Goal: Task Accomplishment & Management: Complete application form

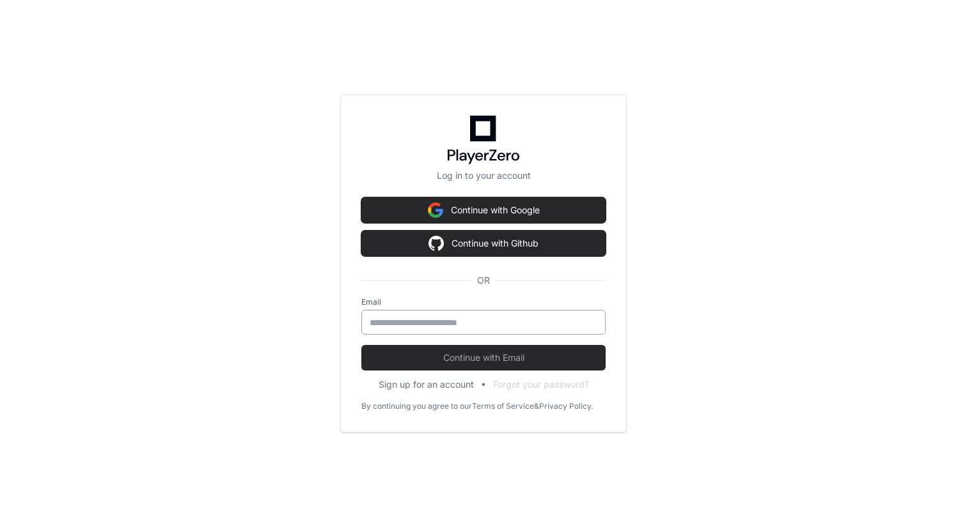
click at [407, 331] on div at bounding box center [483, 322] width 244 height 25
click at [0, 527] on com-1password-button at bounding box center [0, 527] width 0 height 0
type input "**********"
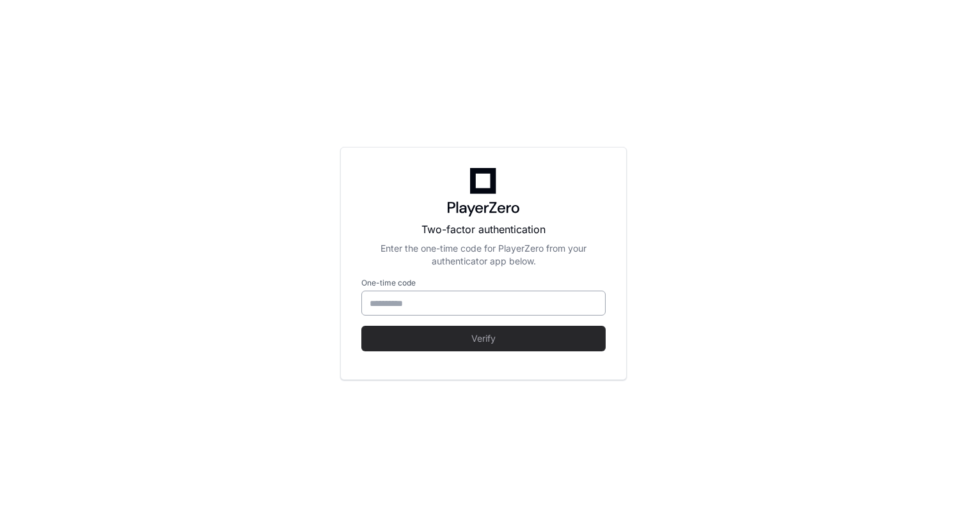
type input "******"
click at [467, 306] on input "******" at bounding box center [484, 303] width 228 height 13
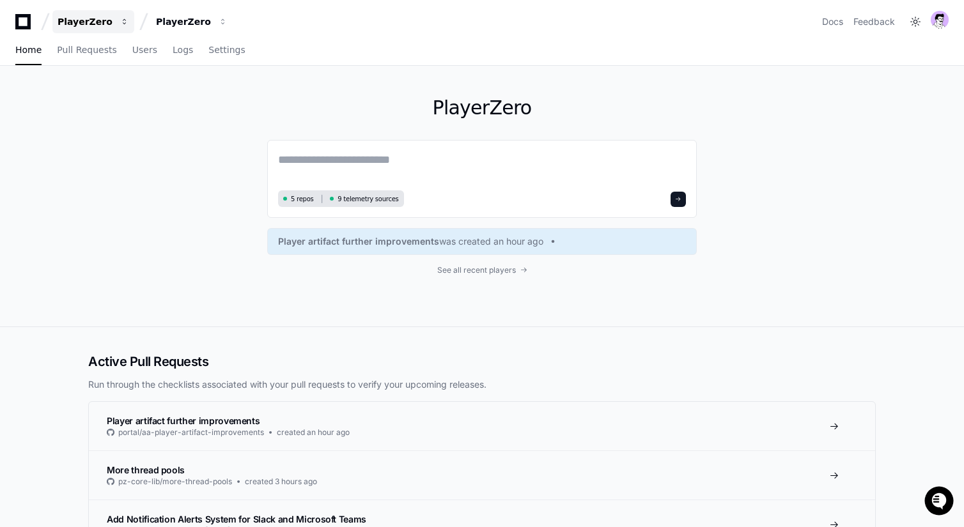
click at [103, 26] on div "PlayerZero" at bounding box center [85, 21] width 55 height 13
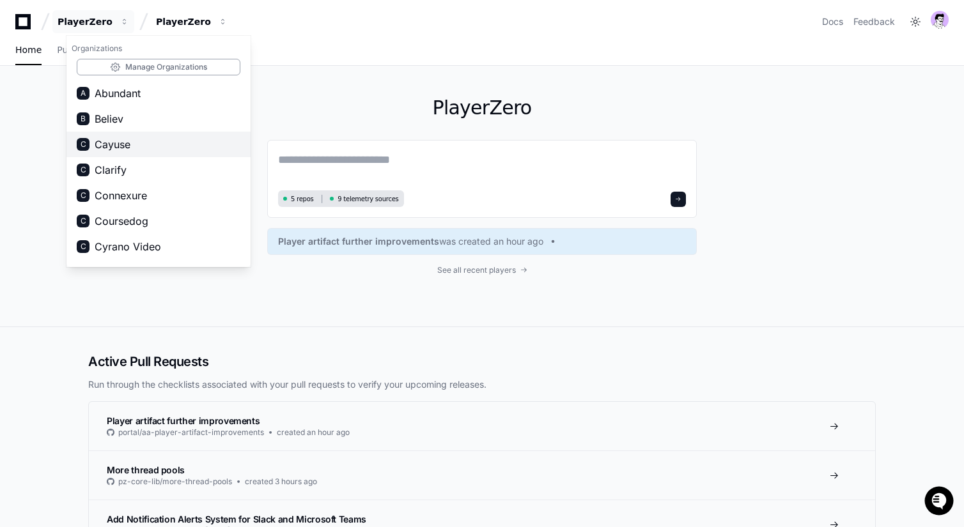
scroll to position [611, 0]
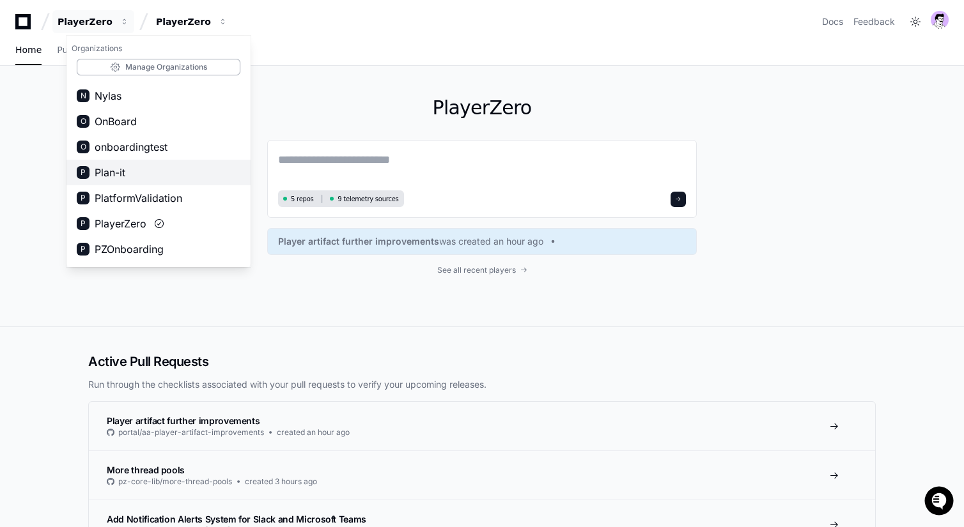
click at [125, 171] on span "Plan-it" at bounding box center [110, 172] width 31 height 15
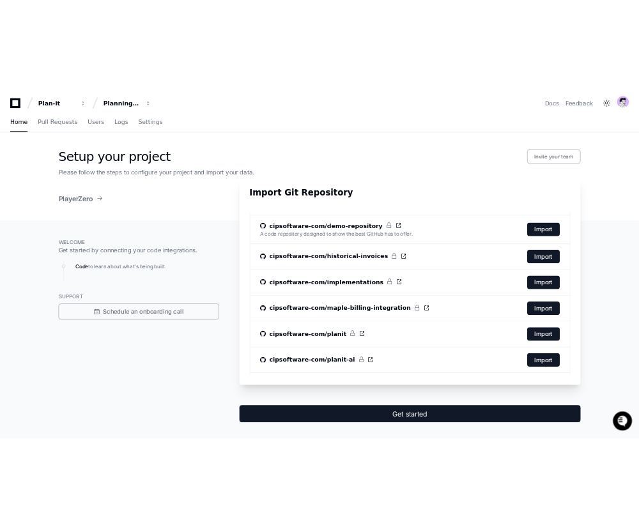
scroll to position [0, 0]
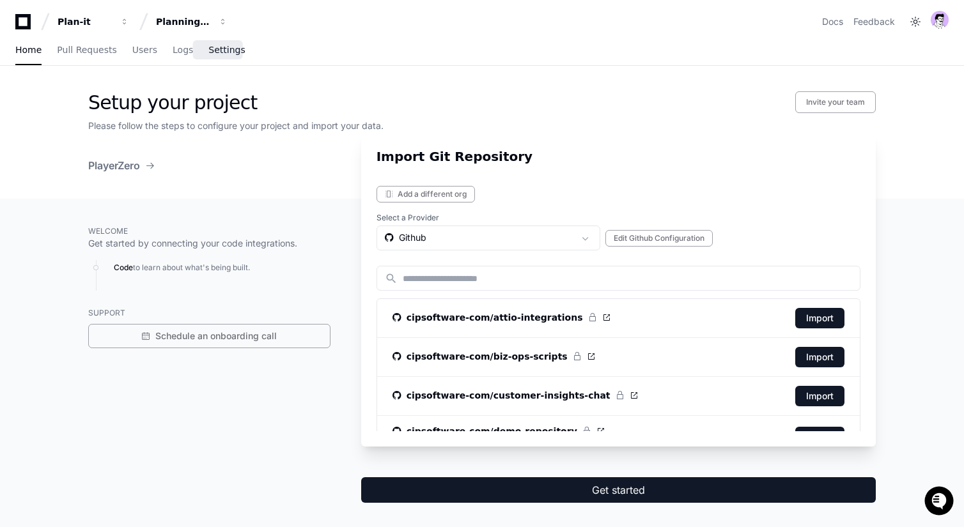
click at [231, 43] on link "Settings" at bounding box center [226, 50] width 36 height 29
click at [216, 47] on span "Settings" at bounding box center [226, 50] width 36 height 8
click at [215, 49] on span "Settings" at bounding box center [226, 50] width 36 height 8
click at [412, 134] on div "Import Git Repository Add a different org Select a Provider Github Edit Github …" at bounding box center [618, 289] width 515 height 315
click at [519, 82] on div "Setup your project Invite your team Please follow the steps to configure your p…" at bounding box center [482, 132] width 818 height 133
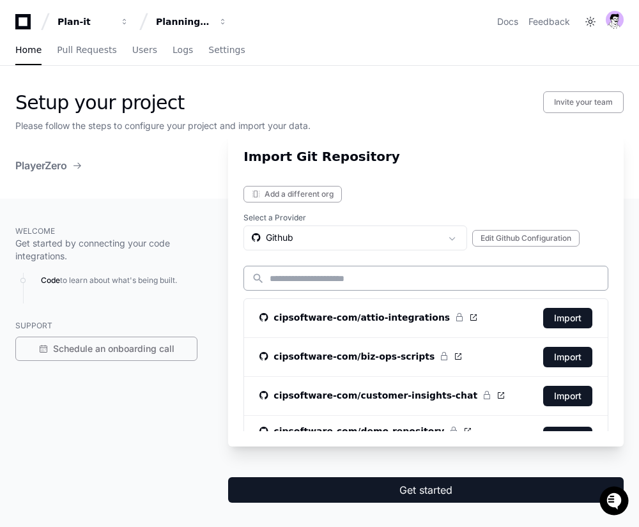
click at [317, 272] on input at bounding box center [435, 278] width 331 height 13
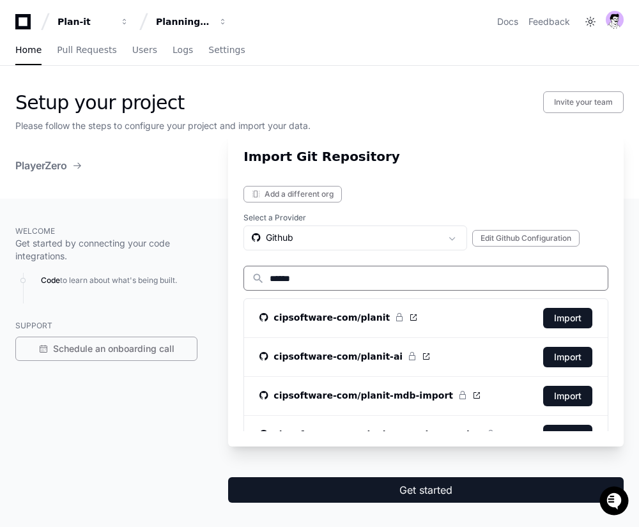
type input "******"
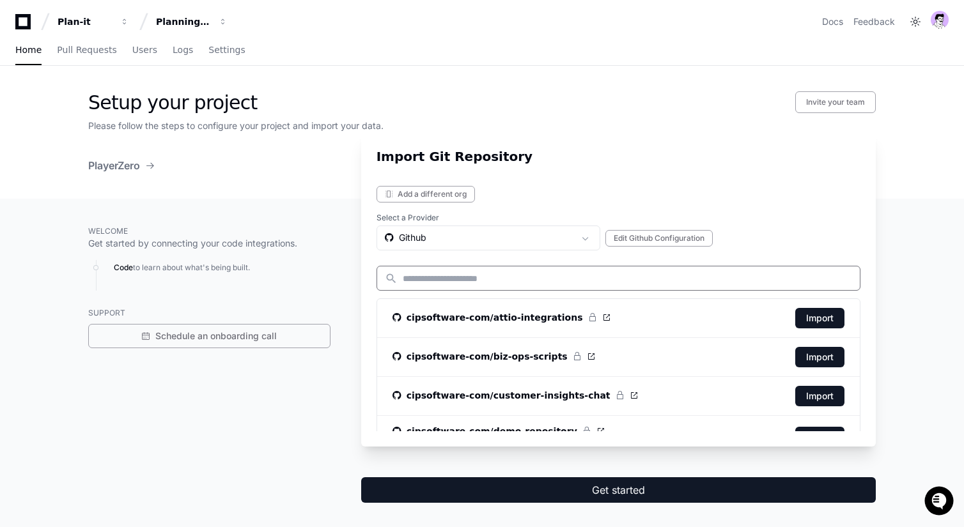
click at [265, 207] on div "Welcome Get started by connecting your code integrations. Code to learn about w…" at bounding box center [482, 364] width 818 height 330
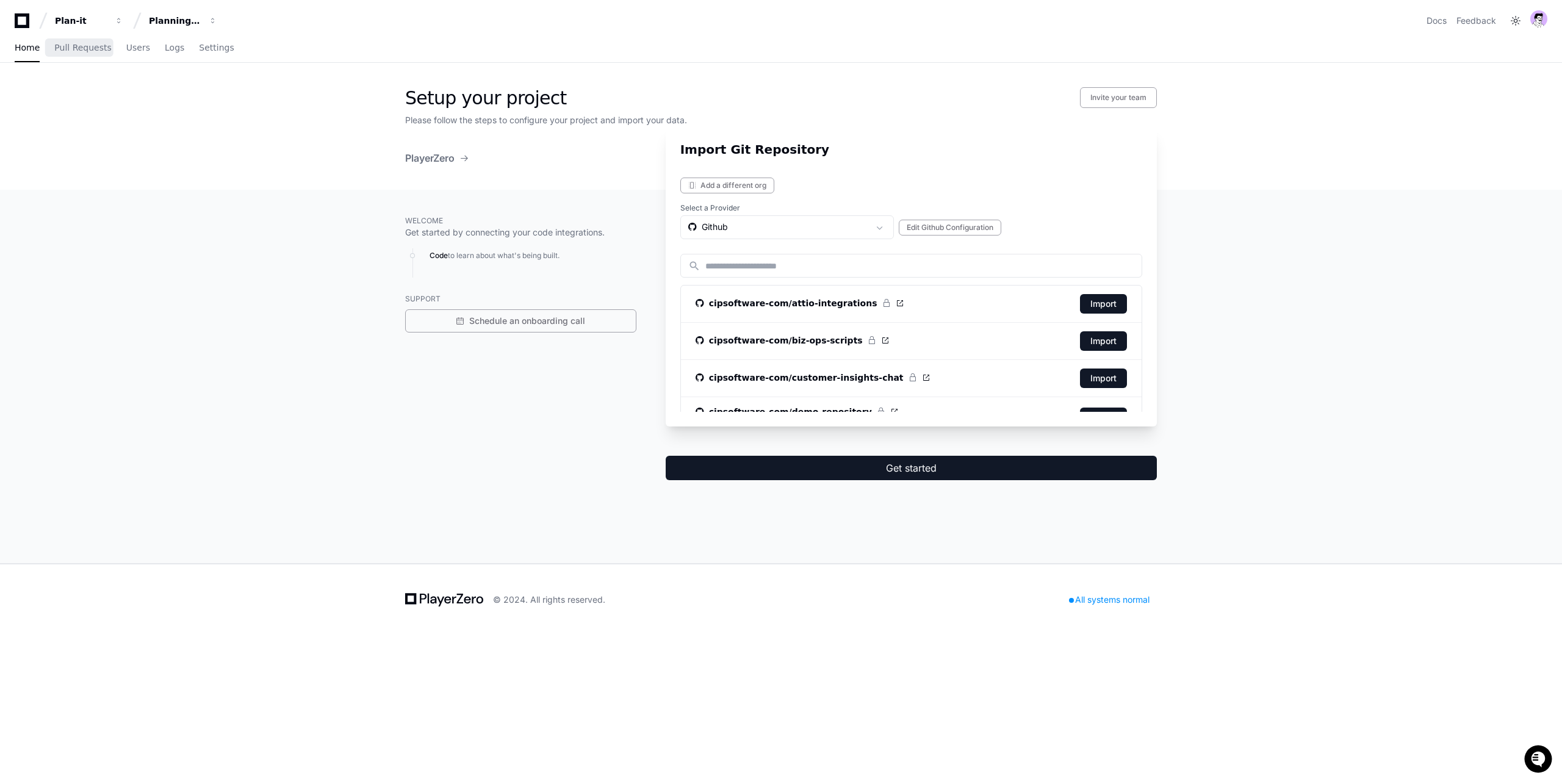
click at [38, 45] on div "Home Pull Requests Users Logs Settings" at bounding box center [124, 48] width 219 height 28
click at [30, 47] on span "Home" at bounding box center [27, 48] width 25 height 8
click at [94, 25] on div "Plan-it" at bounding box center [81, 20] width 52 height 12
click at [114, 166] on span "PlayerZero" at bounding box center [115, 164] width 50 height 14
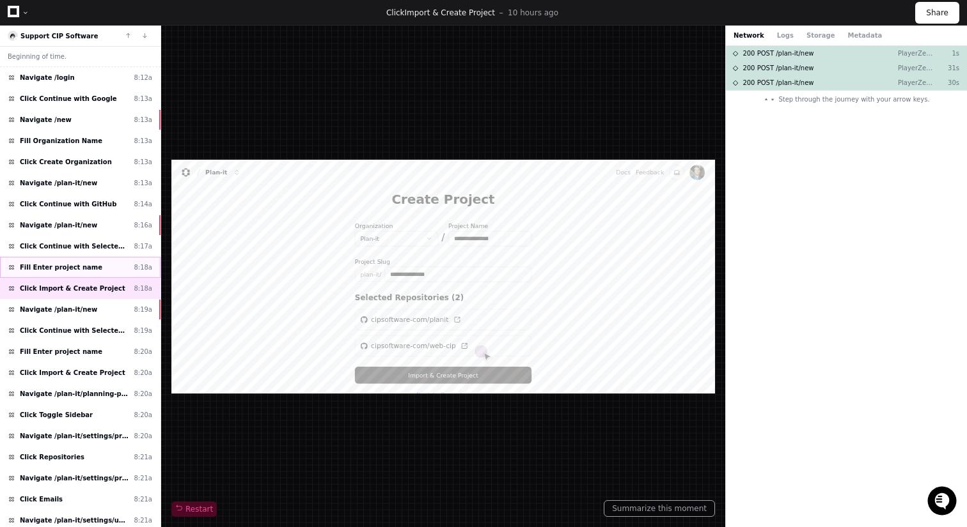
click at [109, 263] on div "Fill Enter project name 8:18a" at bounding box center [80, 267] width 160 height 21
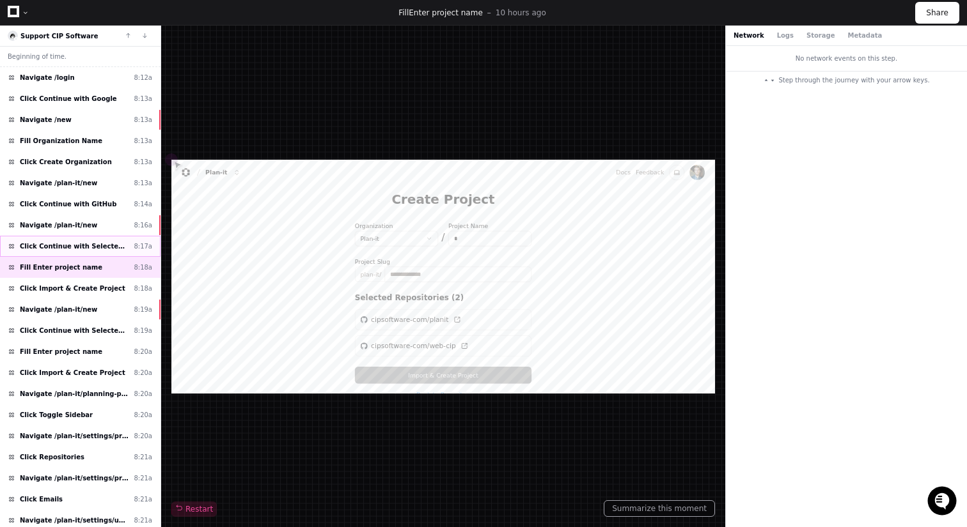
scroll to position [27, 0]
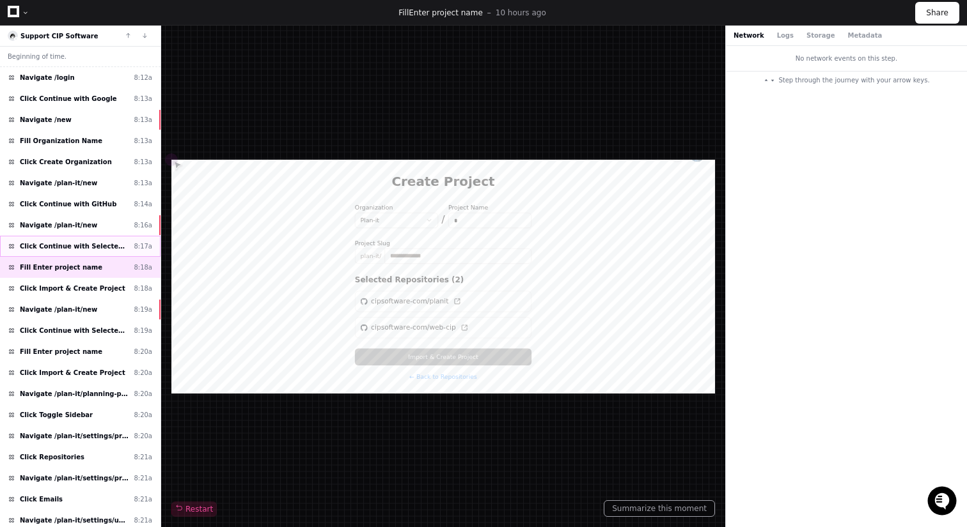
click at [107, 246] on span "Click Continue with Selected Repositories (2)" at bounding box center [74, 247] width 109 height 10
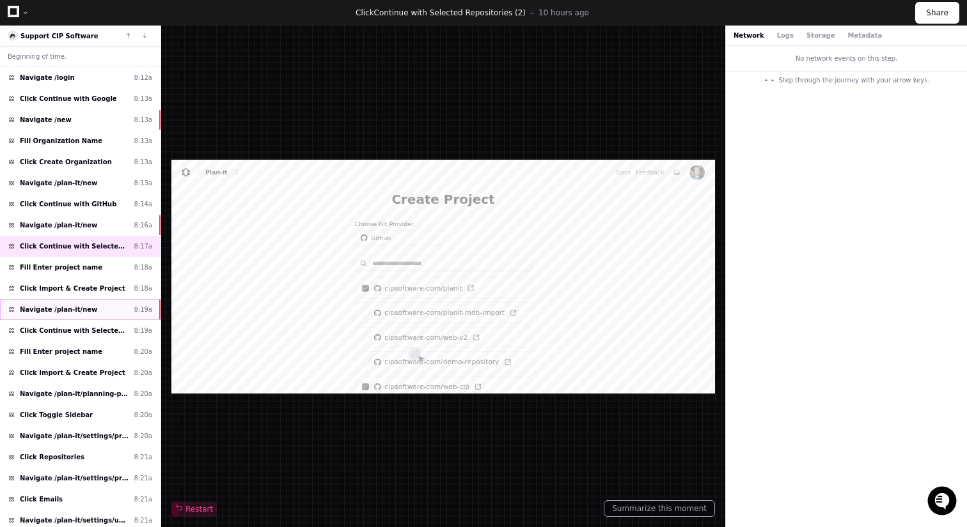
scroll to position [472, 0]
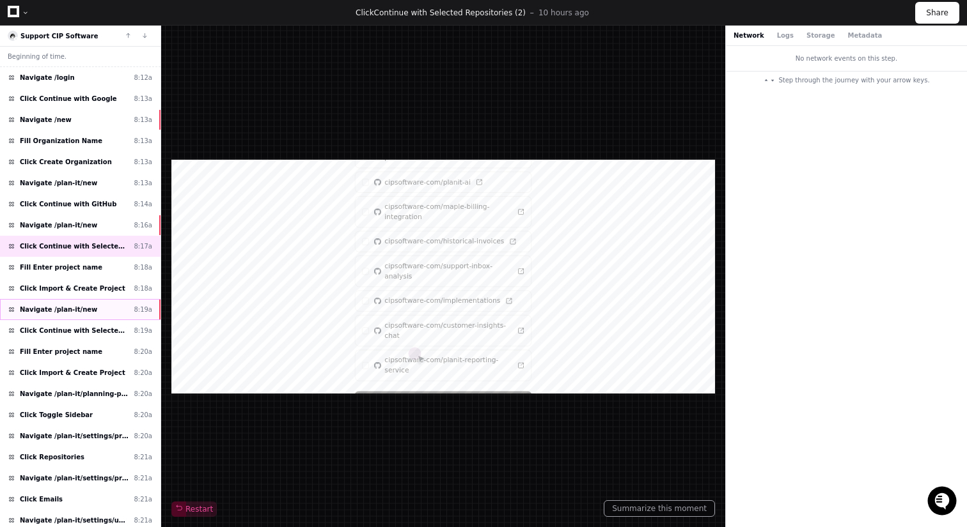
click at [109, 311] on div "Navigate /plan-it/new 8:19a" at bounding box center [80, 309] width 160 height 21
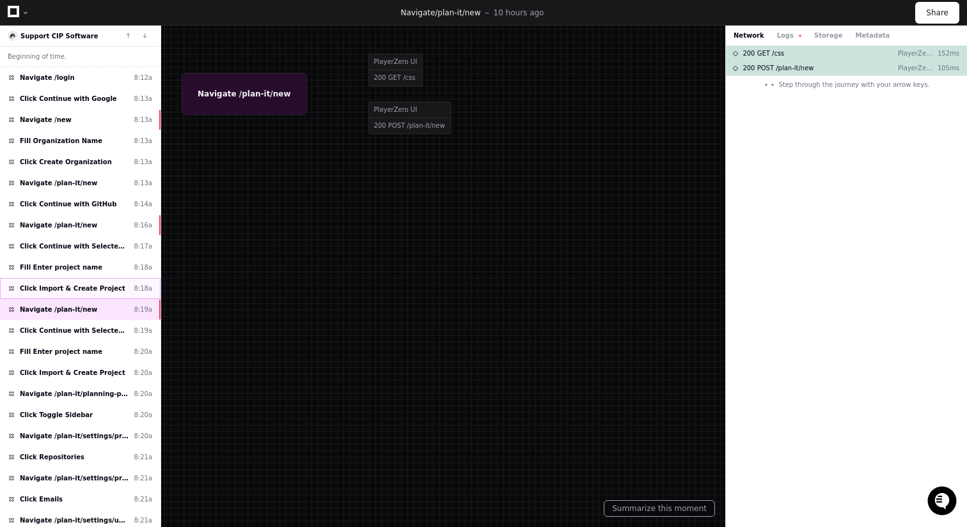
click at [101, 286] on span "Click Import & Create Project" at bounding box center [72, 289] width 105 height 10
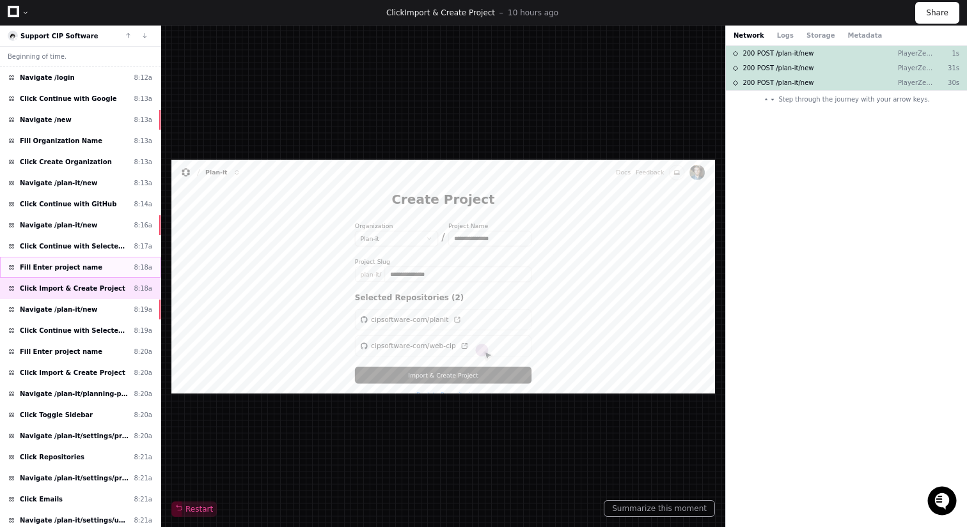
scroll to position [27, 0]
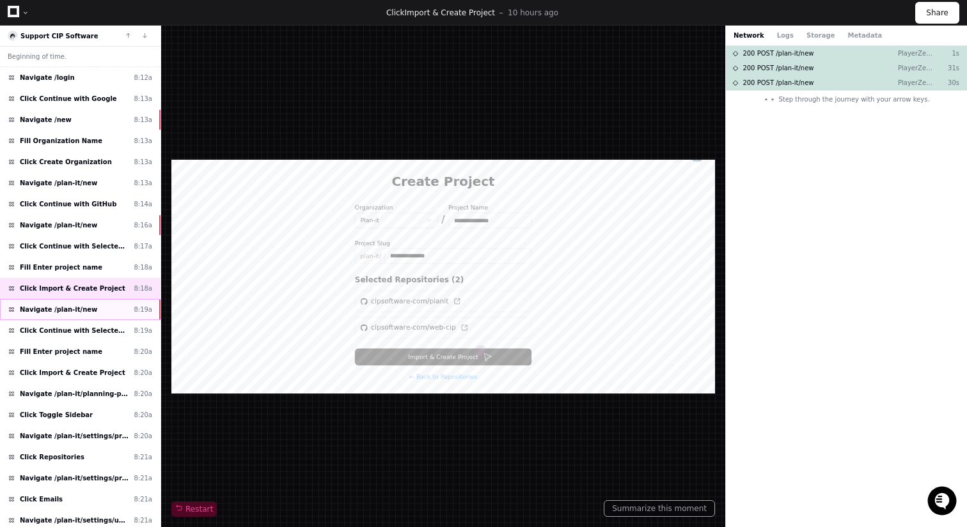
click at [99, 312] on div "Navigate /plan-it/new 8:19a" at bounding box center [80, 309] width 160 height 21
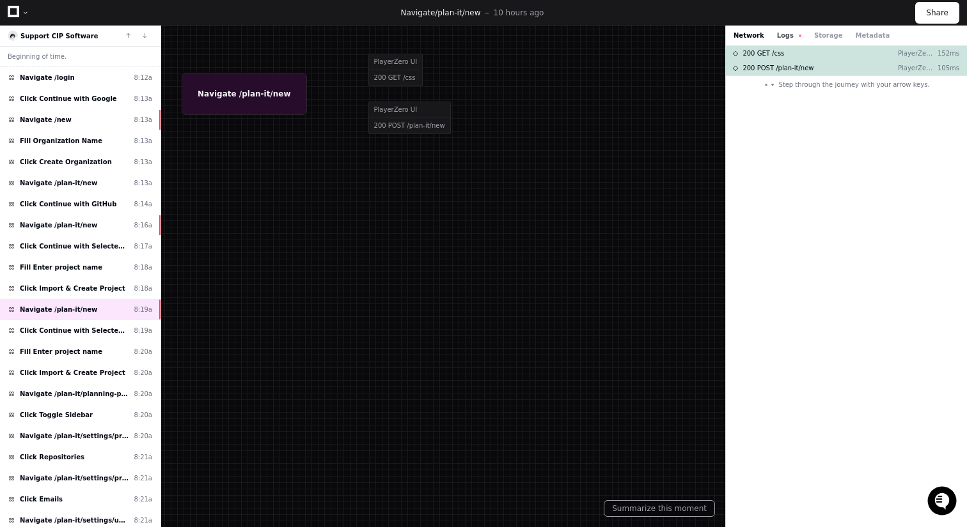
click at [783, 37] on button "Logs" at bounding box center [789, 36] width 24 height 10
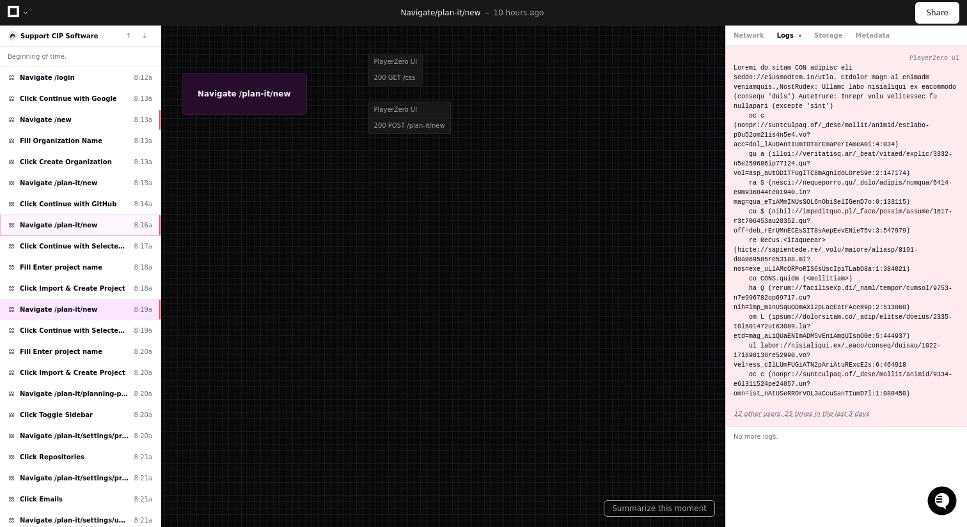
click at [109, 231] on div "Navigate /plan-it/new 8:16a" at bounding box center [80, 225] width 160 height 21
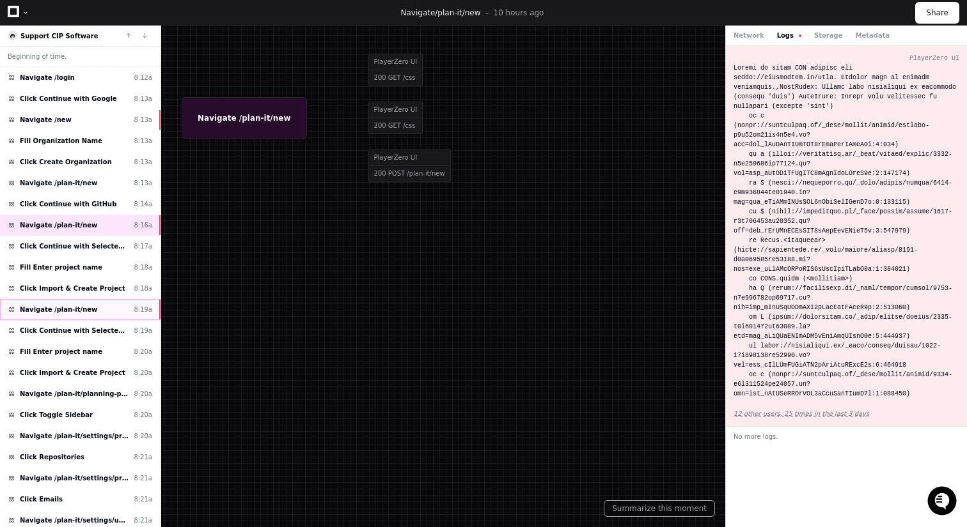
click at [91, 308] on div "Navigate /plan-it/new 8:19a" at bounding box center [80, 309] width 160 height 21
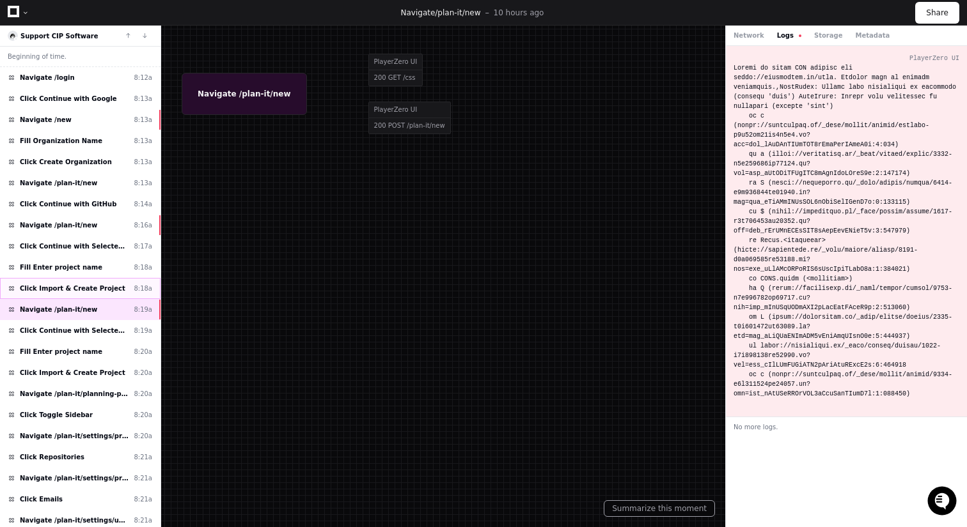
click at [88, 288] on span "Click Import & Create Project" at bounding box center [72, 289] width 105 height 10
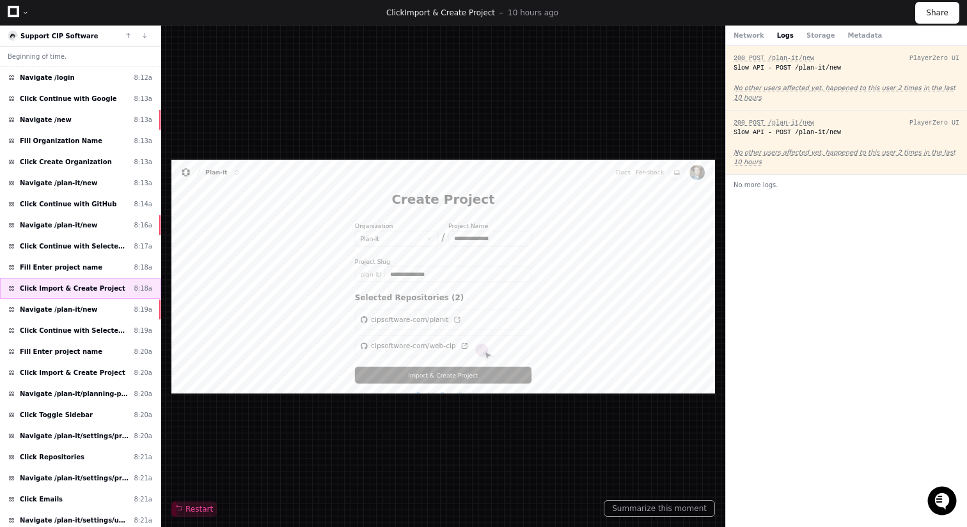
scroll to position [27, 0]
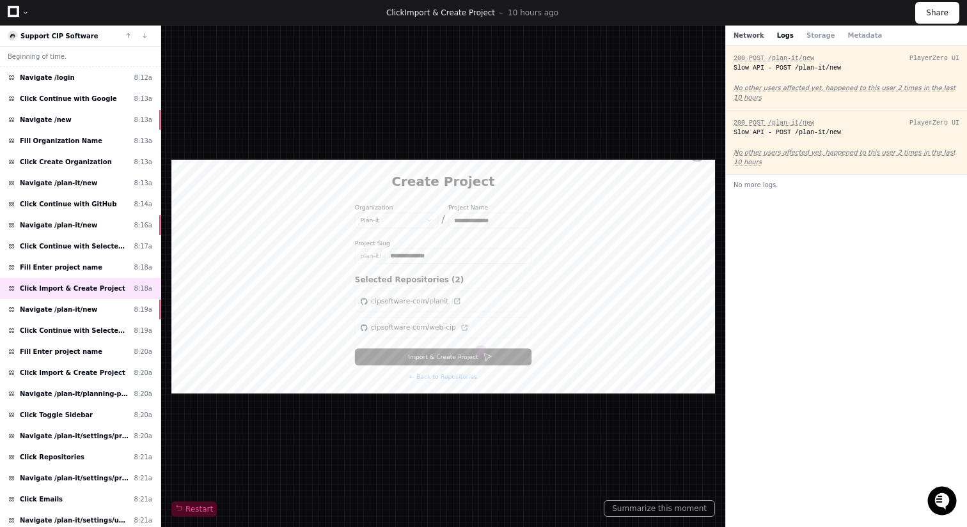
click at [746, 33] on button "Network" at bounding box center [748, 36] width 31 height 10
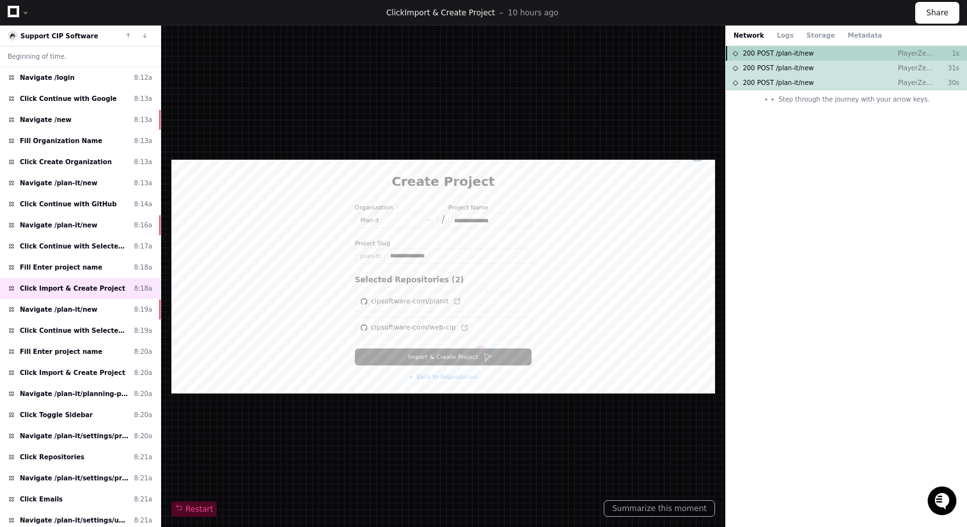
click at [769, 58] on span "200 POST /plan-it/new" at bounding box center [777, 54] width 71 height 10
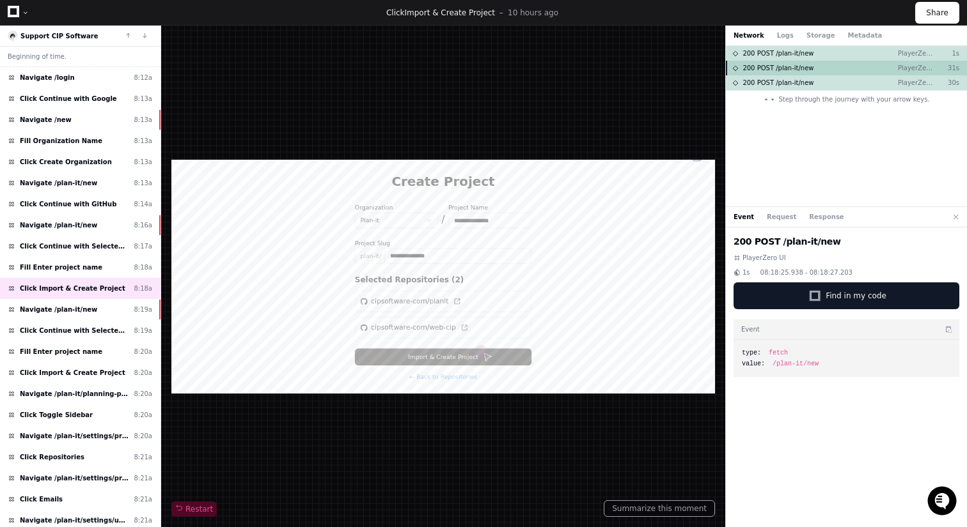
click at [767, 70] on span "200 POST /plan-it/new" at bounding box center [777, 68] width 71 height 10
click at [767, 87] on span "200 POST /plan-it/new" at bounding box center [777, 83] width 71 height 10
click at [786, 217] on button "Request" at bounding box center [781, 217] width 29 height 10
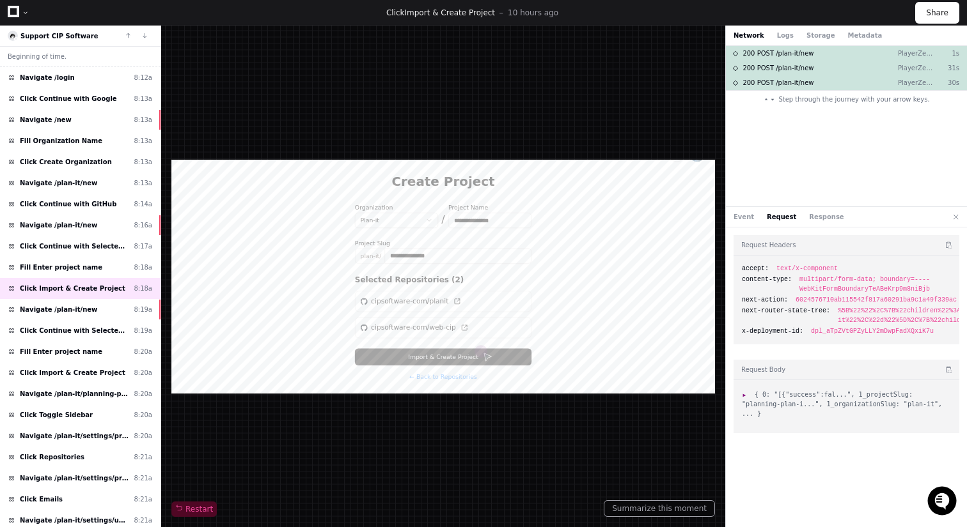
click at [746, 394] on span ":" at bounding box center [746, 394] width 9 height 7
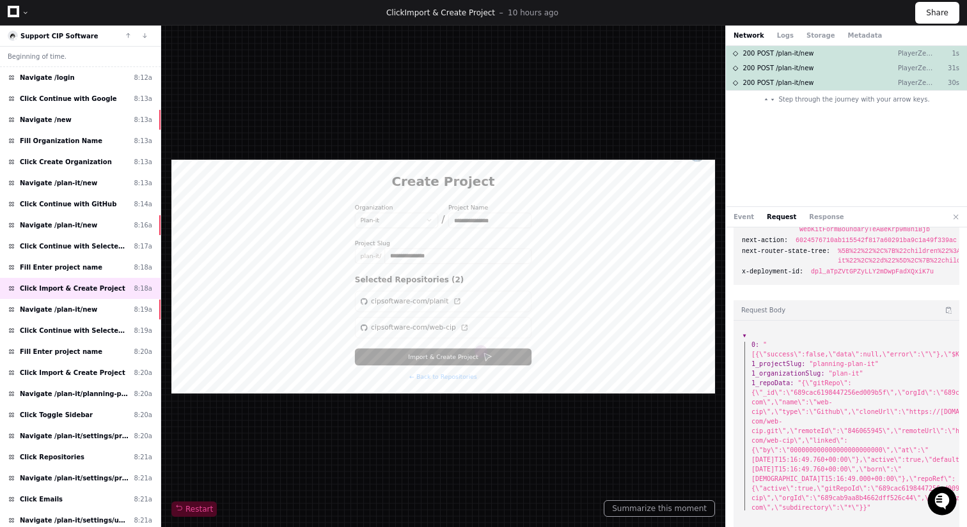
scroll to position [0, 0]
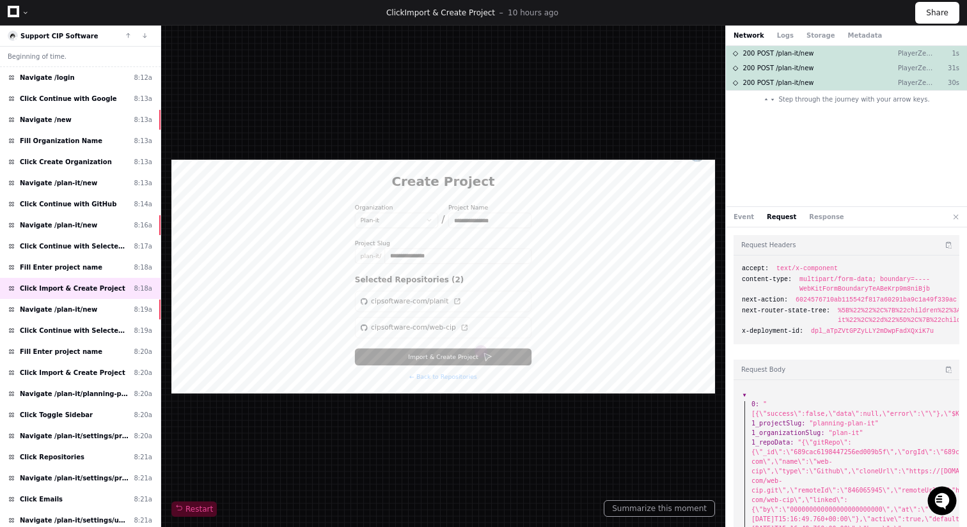
click at [745, 393] on span ":" at bounding box center [746, 394] width 9 height 7
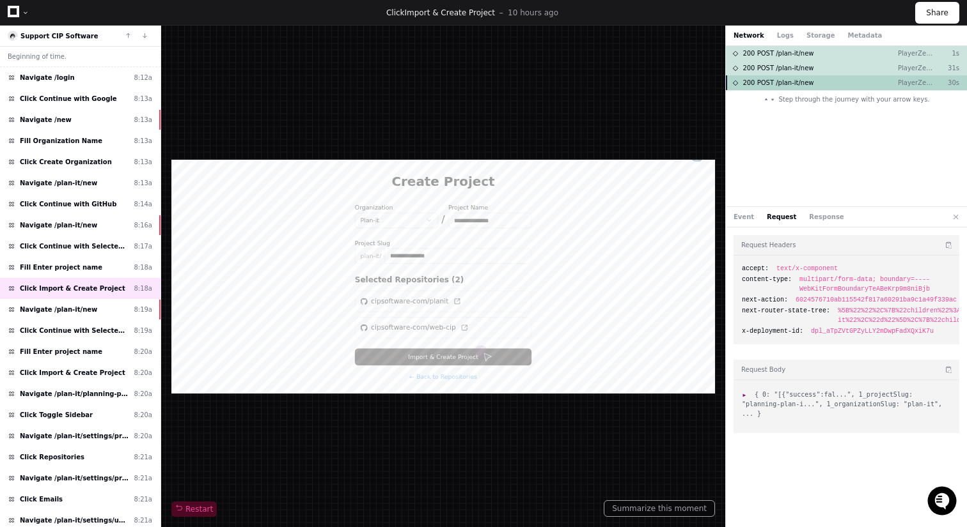
click at [875, 88] on div "200 POST /plan-it/new PlayerZero UI 30s" at bounding box center [846, 82] width 241 height 15
click at [824, 215] on button "Response" at bounding box center [826, 217] width 35 height 10
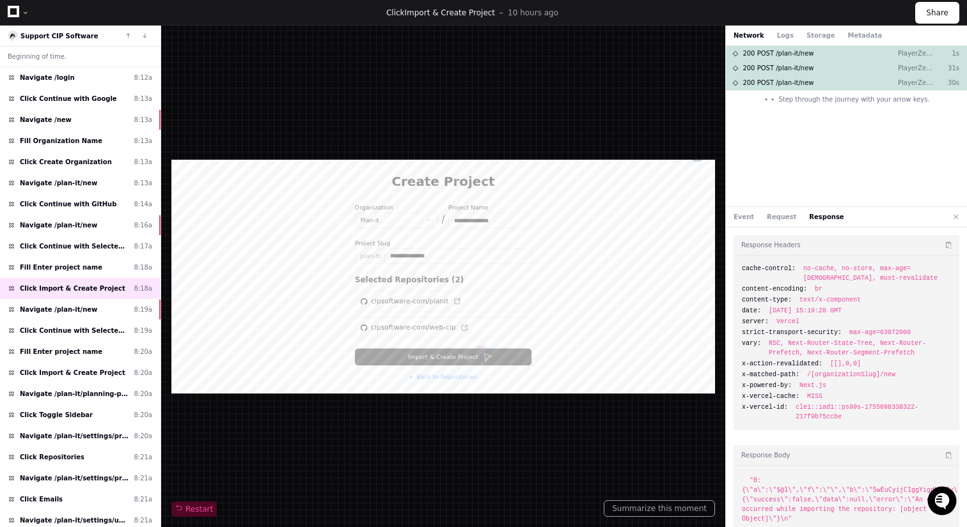
scroll to position [13, 0]
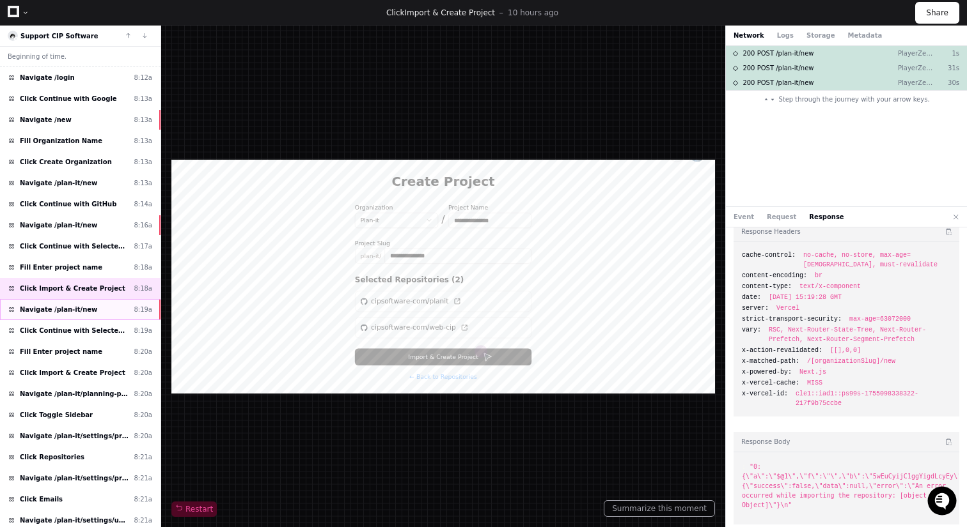
click at [121, 309] on div "Navigate /plan-it/new 8:19a" at bounding box center [80, 309] width 160 height 21
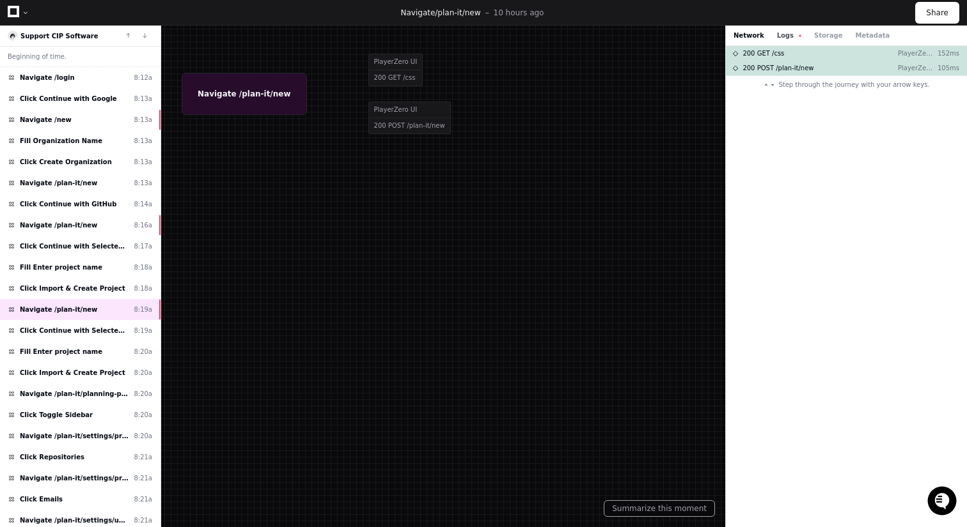
click at [782, 36] on button "Logs" at bounding box center [789, 36] width 24 height 10
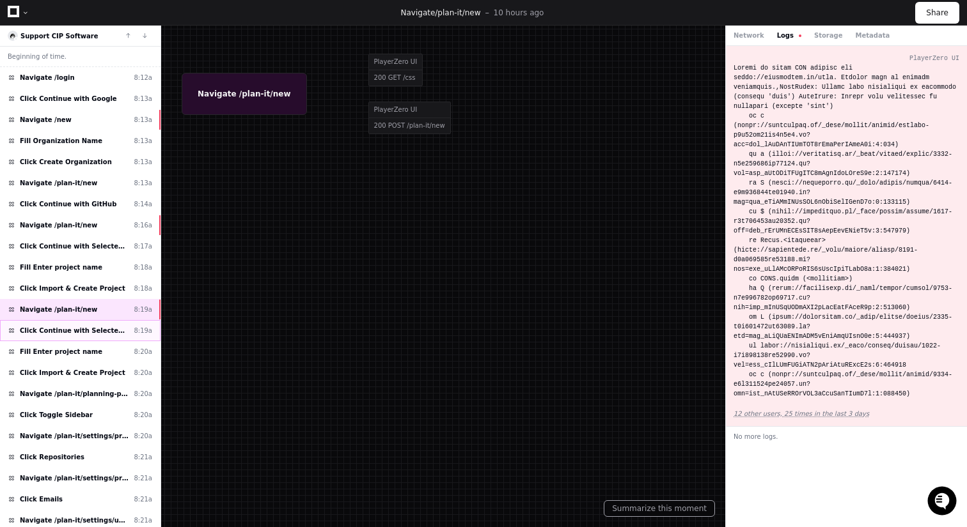
click at [101, 335] on span "Click Continue with Selected Repositories (2)" at bounding box center [74, 331] width 109 height 10
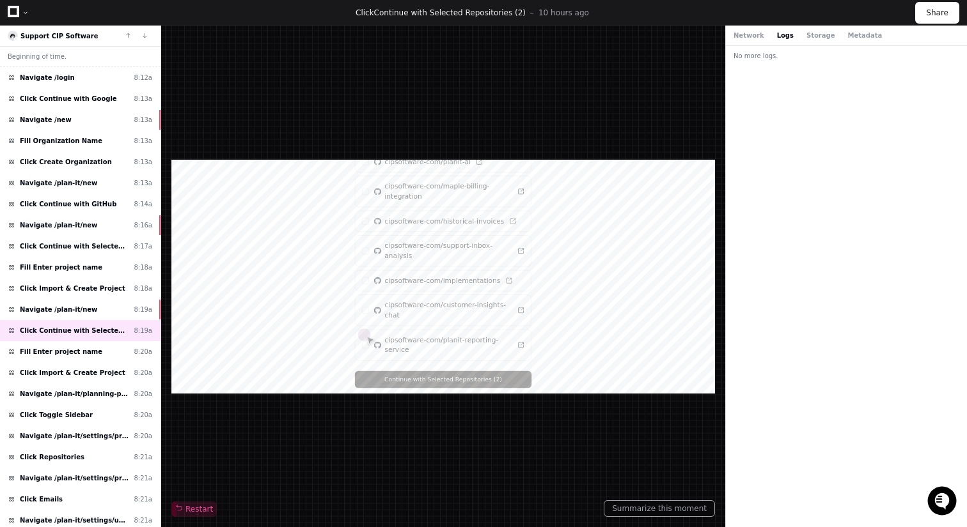
scroll to position [27, 0]
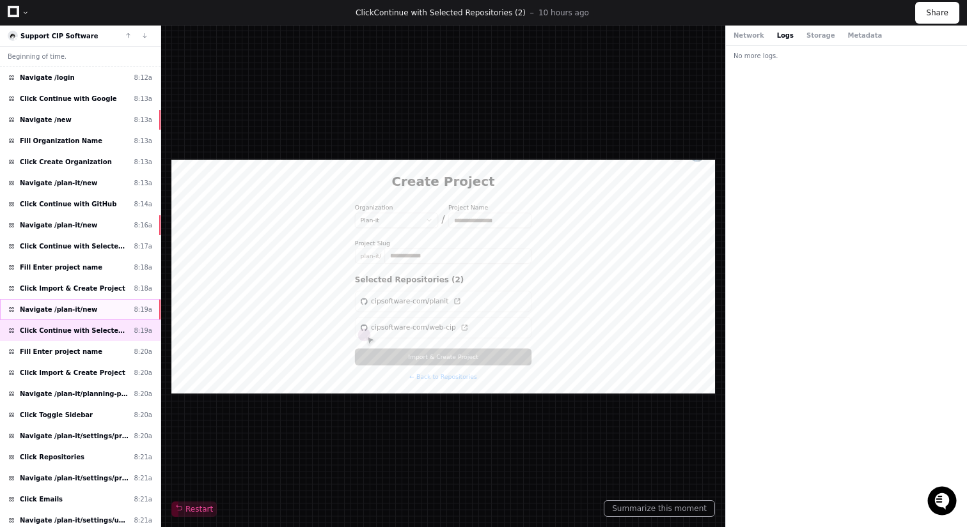
click at [119, 311] on div "Navigate /plan-it/new 8:19a" at bounding box center [80, 309] width 160 height 21
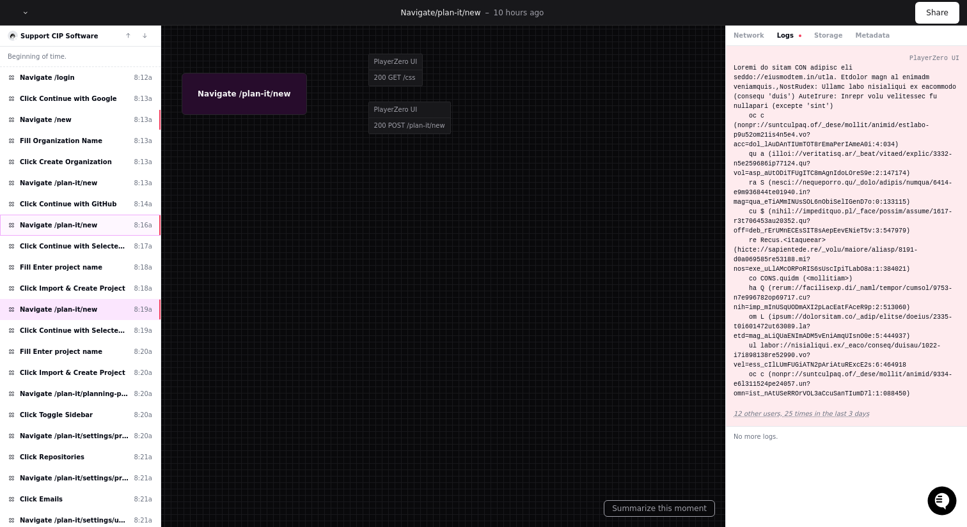
click at [113, 228] on div "Navigate /plan-it/new 8:16a" at bounding box center [80, 225] width 160 height 21
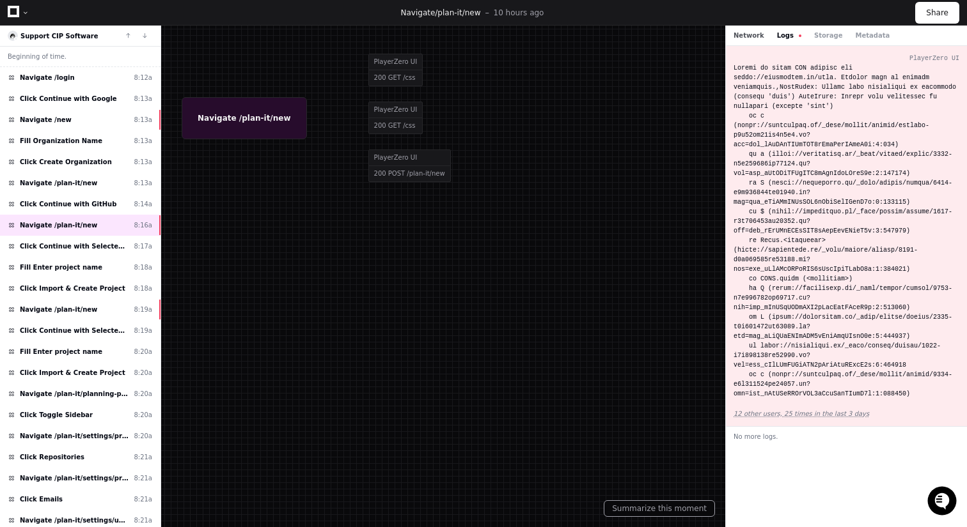
click at [751, 34] on button "Network" at bounding box center [748, 36] width 31 height 10
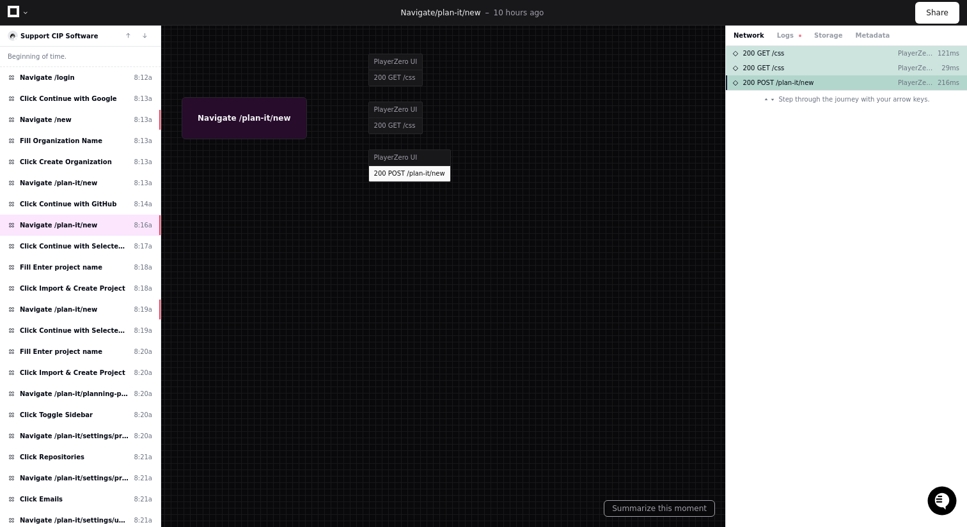
click at [799, 84] on span "200 POST /plan-it/new" at bounding box center [777, 83] width 71 height 10
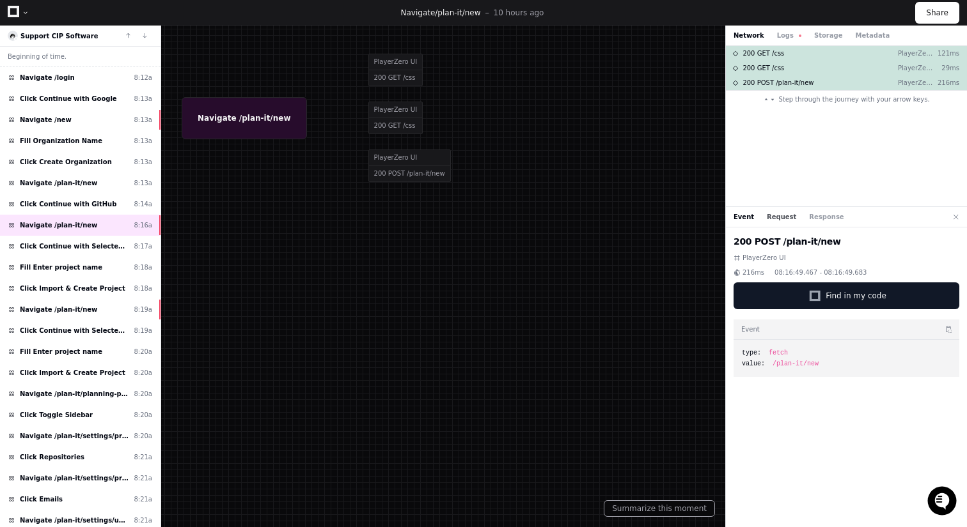
click at [772, 220] on button "Request" at bounding box center [781, 217] width 29 height 10
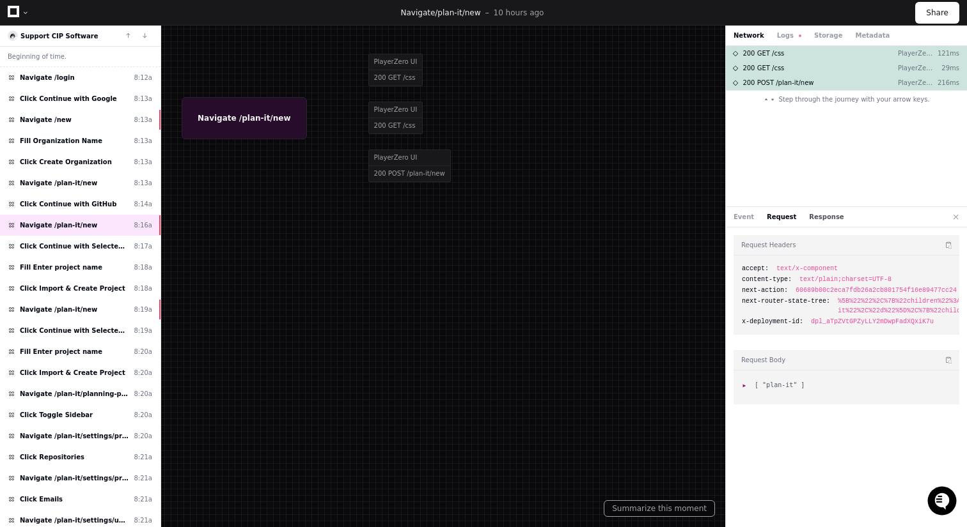
click at [816, 213] on button "Response" at bounding box center [826, 217] width 35 height 10
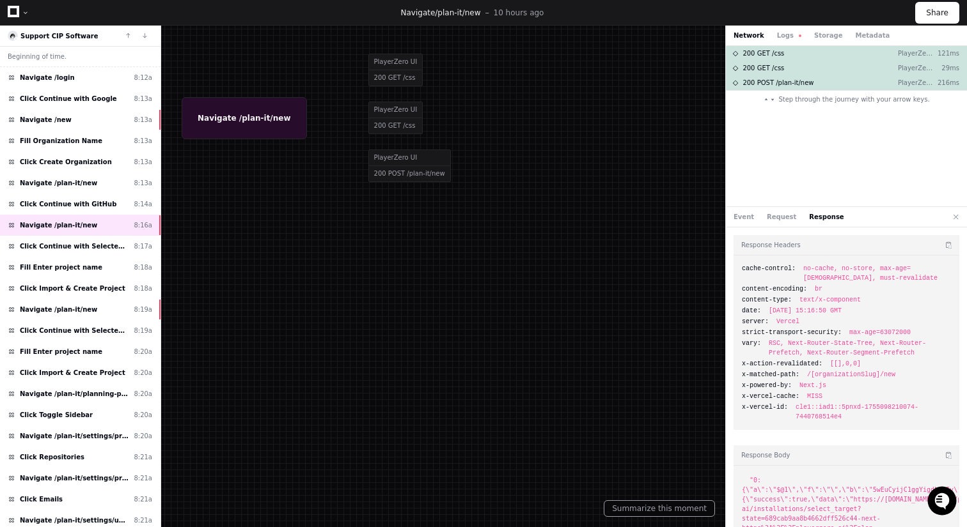
scroll to position [33, 0]
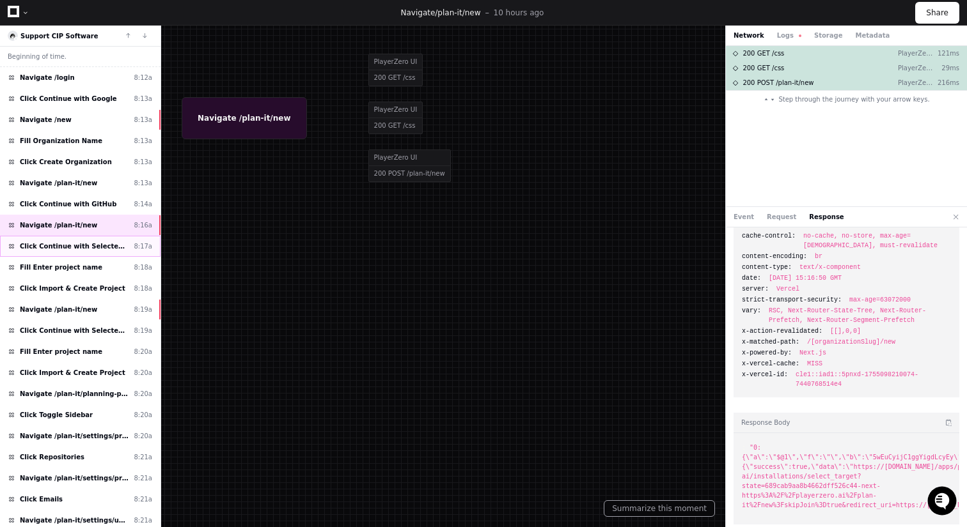
click at [104, 244] on span "Click Continue with Selected Repositories (2)" at bounding box center [74, 247] width 109 height 10
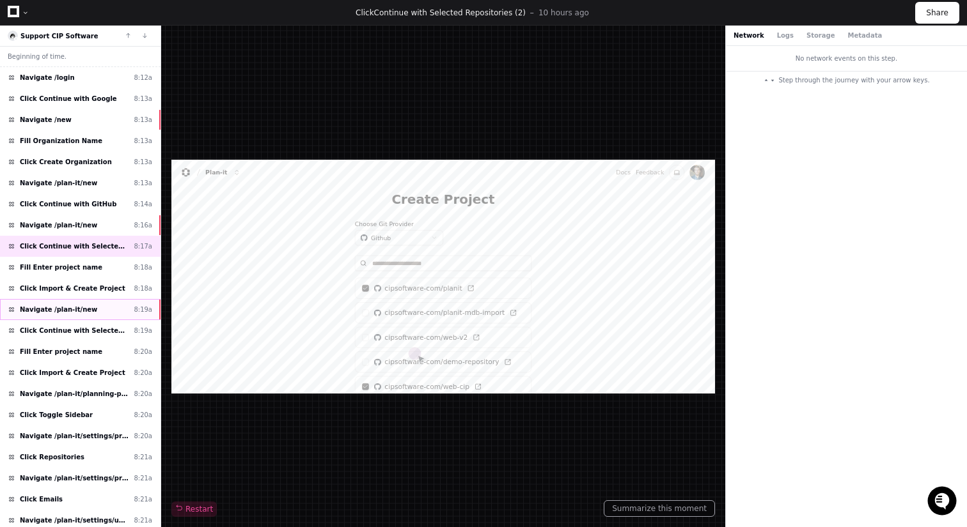
scroll to position [472, 0]
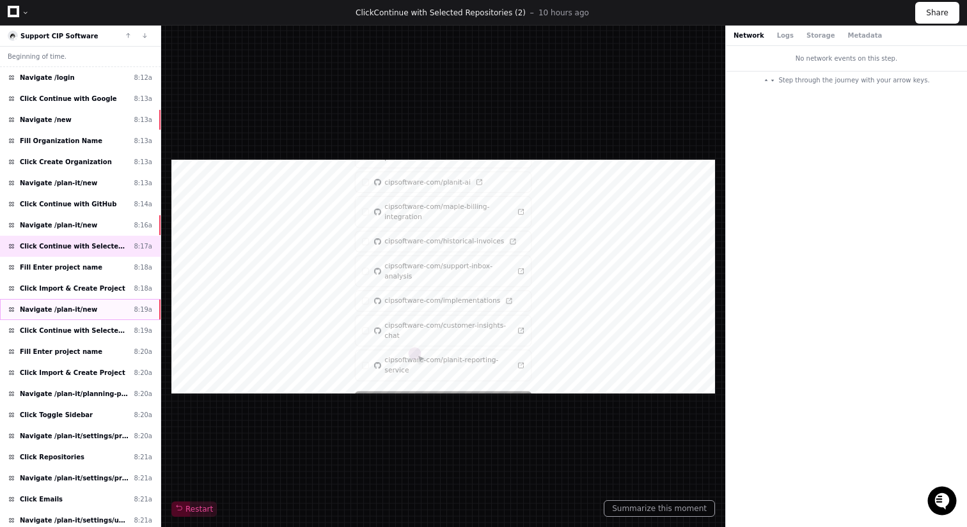
click at [97, 309] on div "Navigate /plan-it/new 8:19a" at bounding box center [80, 309] width 160 height 21
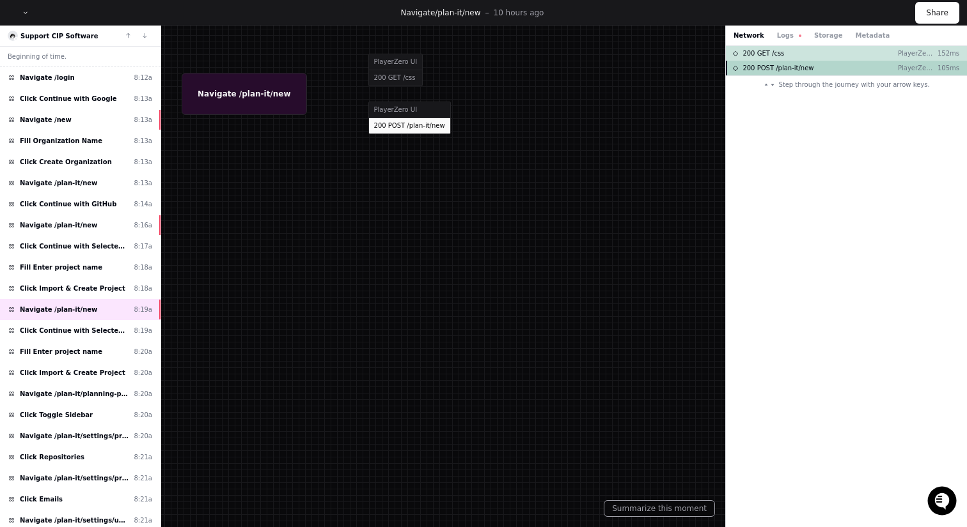
click at [798, 73] on div "200 POST /plan-it/new PlayerZero UI 105ms" at bounding box center [846, 68] width 241 height 15
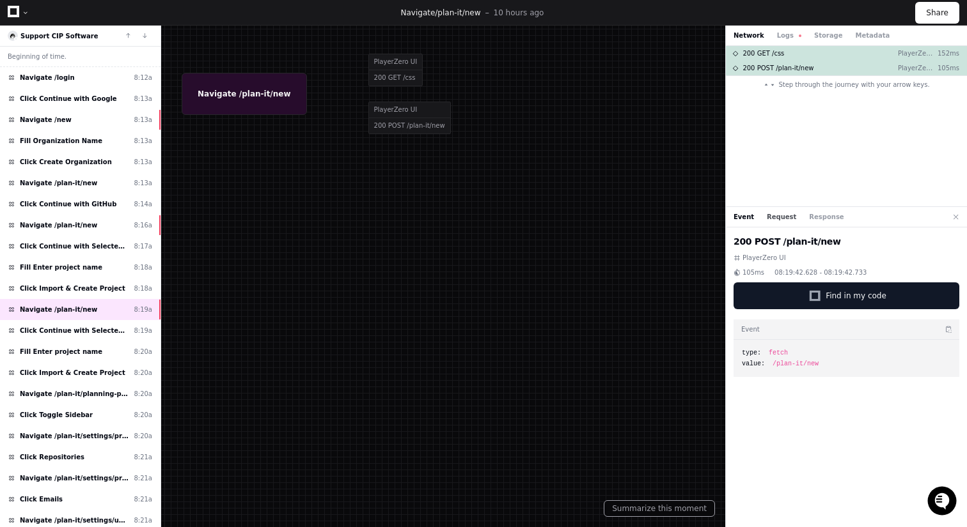
click at [780, 221] on button "Request" at bounding box center [781, 217] width 29 height 10
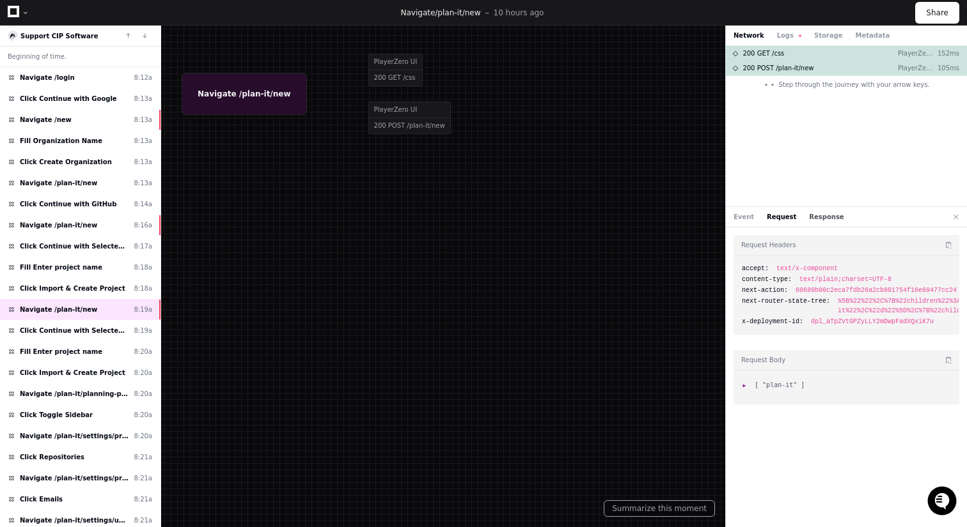
click at [829, 216] on button "Response" at bounding box center [826, 217] width 35 height 10
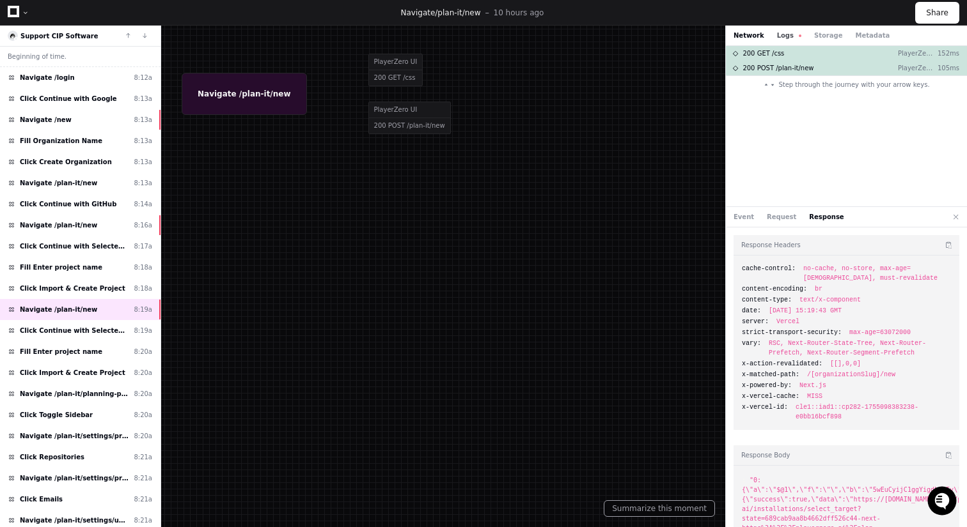
click at [778, 35] on button "Logs" at bounding box center [789, 36] width 24 height 10
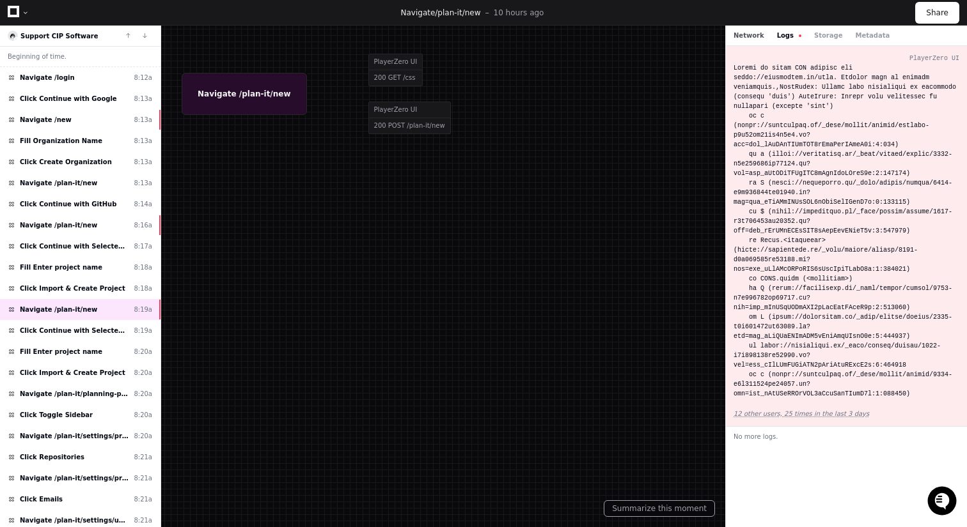
click at [753, 36] on button "Network" at bounding box center [748, 36] width 31 height 10
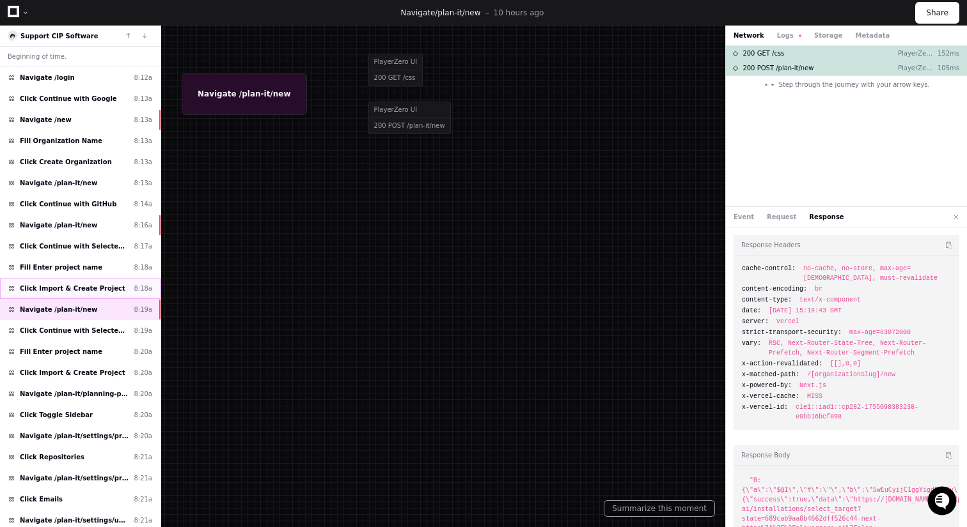
click at [118, 282] on div "Click Import & Create Project 8:18a" at bounding box center [80, 288] width 160 height 21
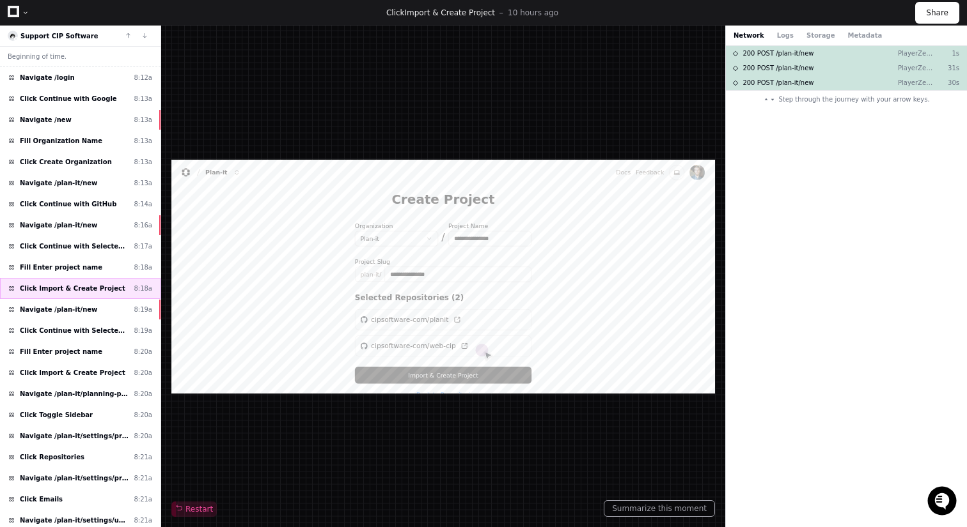
scroll to position [27, 0]
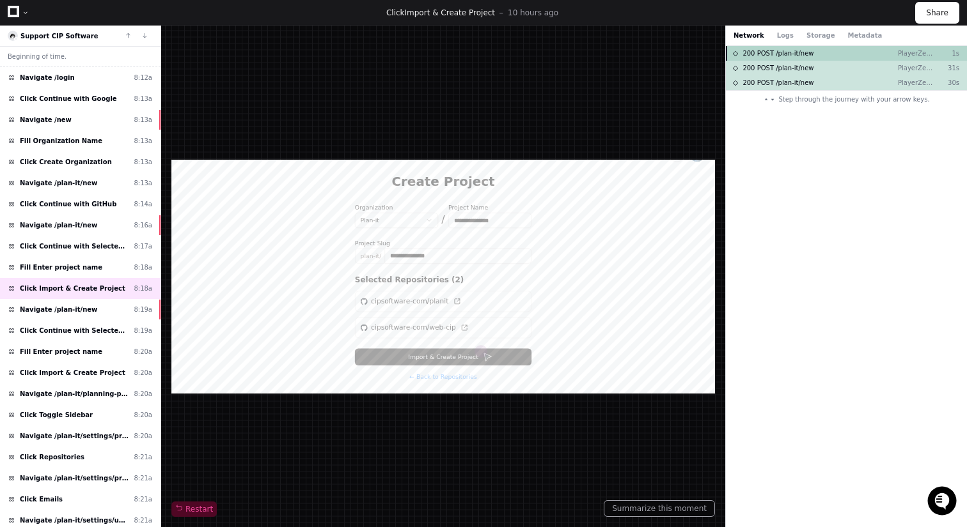
click at [772, 50] on span "200 POST /plan-it/new" at bounding box center [777, 54] width 71 height 10
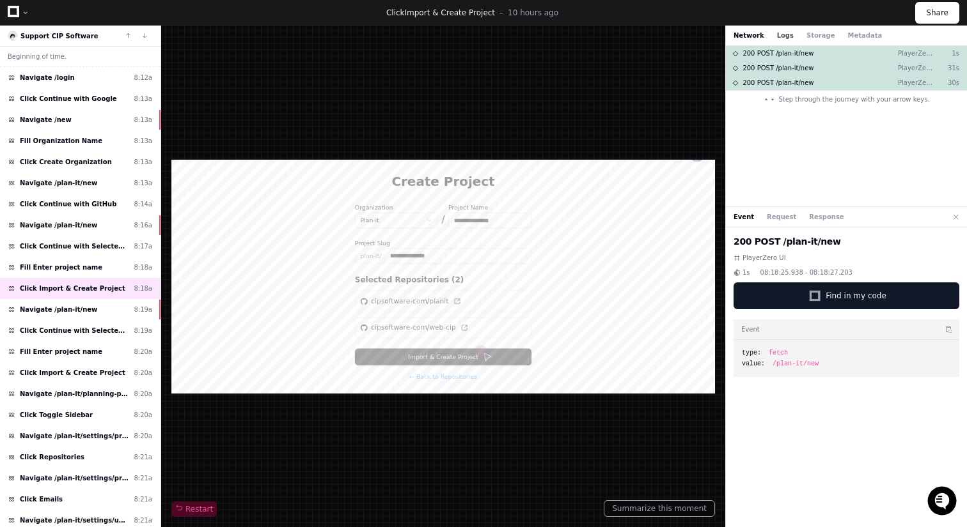
click at [782, 32] on button "Logs" at bounding box center [785, 36] width 17 height 10
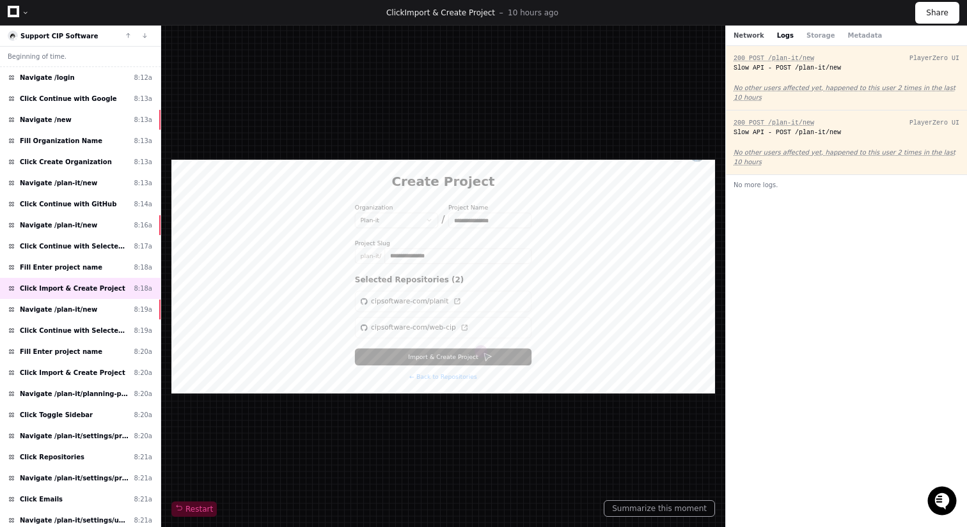
click at [749, 33] on button "Network" at bounding box center [748, 36] width 31 height 10
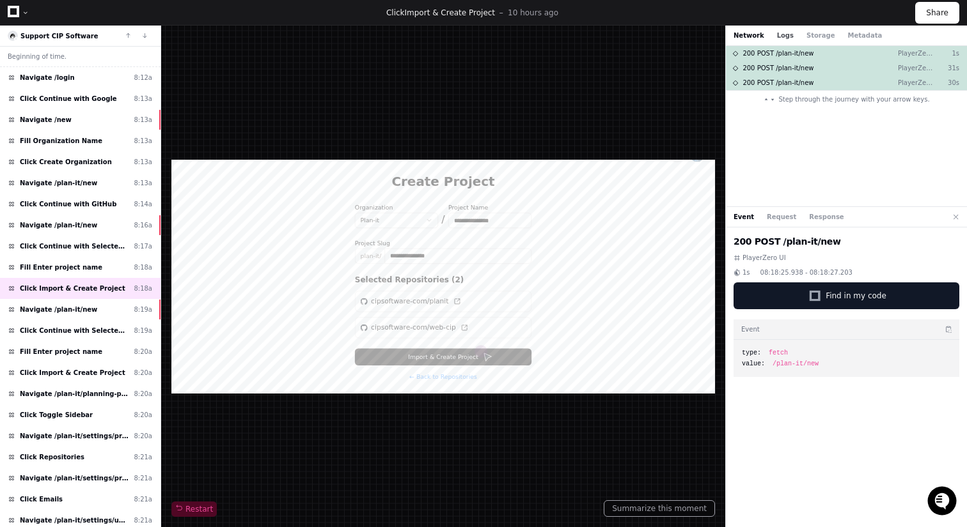
click at [780, 33] on button "Logs" at bounding box center [785, 36] width 17 height 10
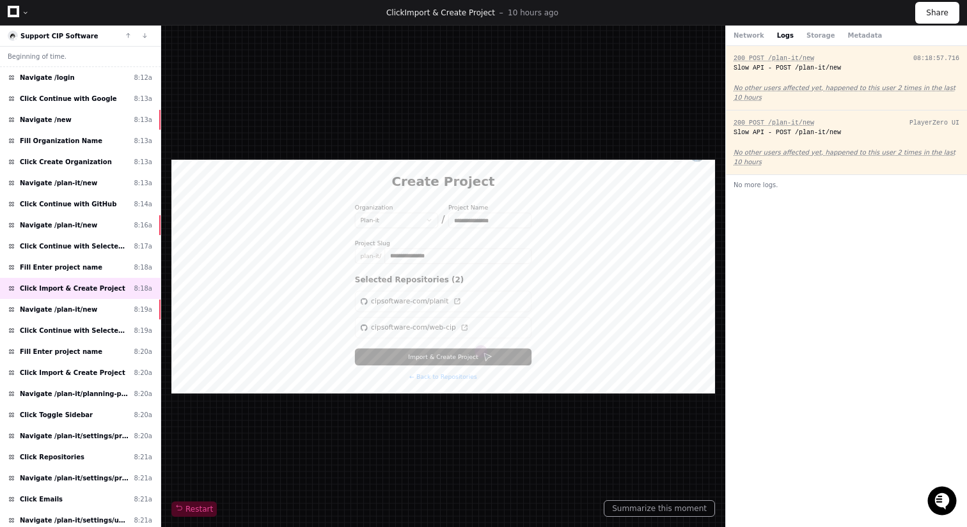
click at [915, 57] on div "08:18:57.716" at bounding box center [936, 59] width 46 height 10
click at [926, 123] on div "08:19:27.856" at bounding box center [936, 123] width 46 height 10
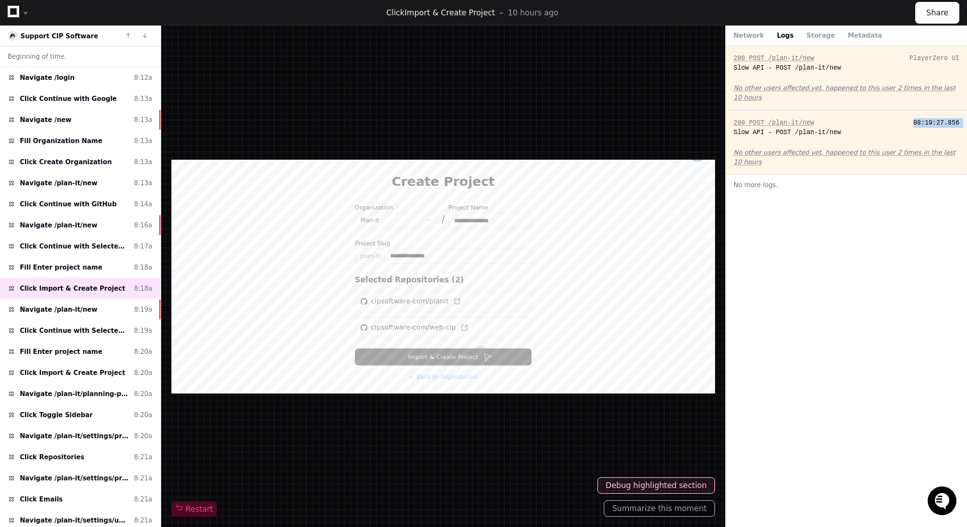
click at [926, 123] on div "08:19:27.856" at bounding box center [936, 123] width 46 height 10
click at [941, 123] on div "08:19:27.856" at bounding box center [936, 123] width 46 height 10
click at [744, 37] on button "Network" at bounding box center [748, 36] width 31 height 10
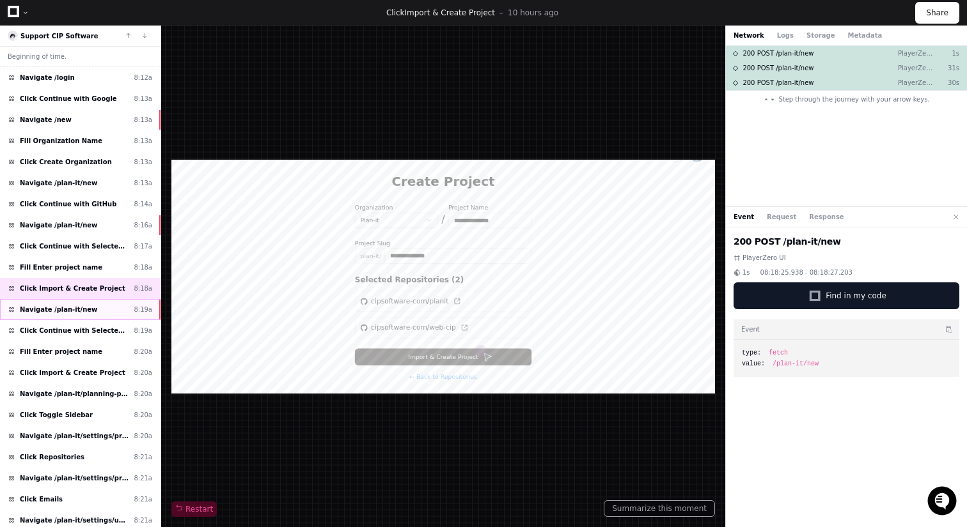
click at [104, 317] on div "Navigate /plan-it/new 8:19a" at bounding box center [80, 309] width 160 height 21
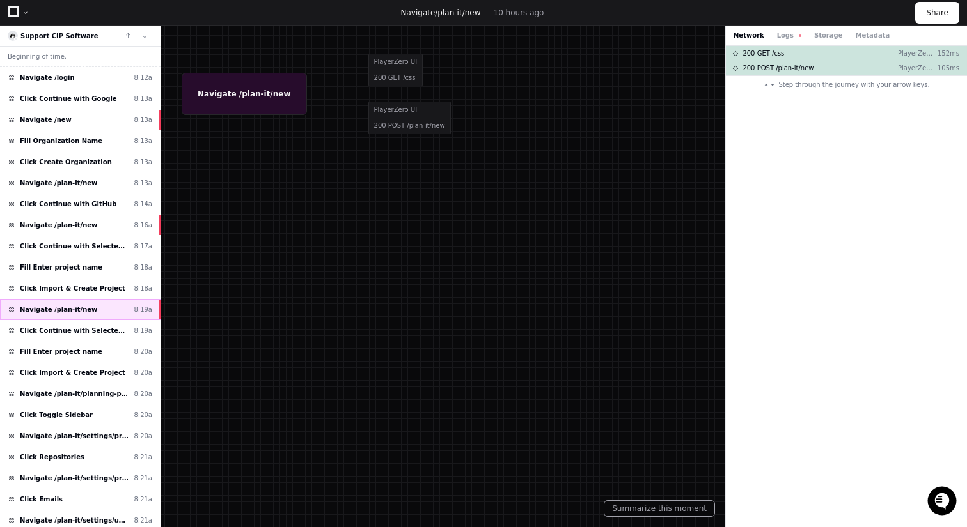
click at [89, 306] on div "Navigate /plan-it/new 8:19a" at bounding box center [80, 309] width 160 height 21
click at [92, 297] on div "Click Import & Create Project 8:18a" at bounding box center [80, 288] width 160 height 21
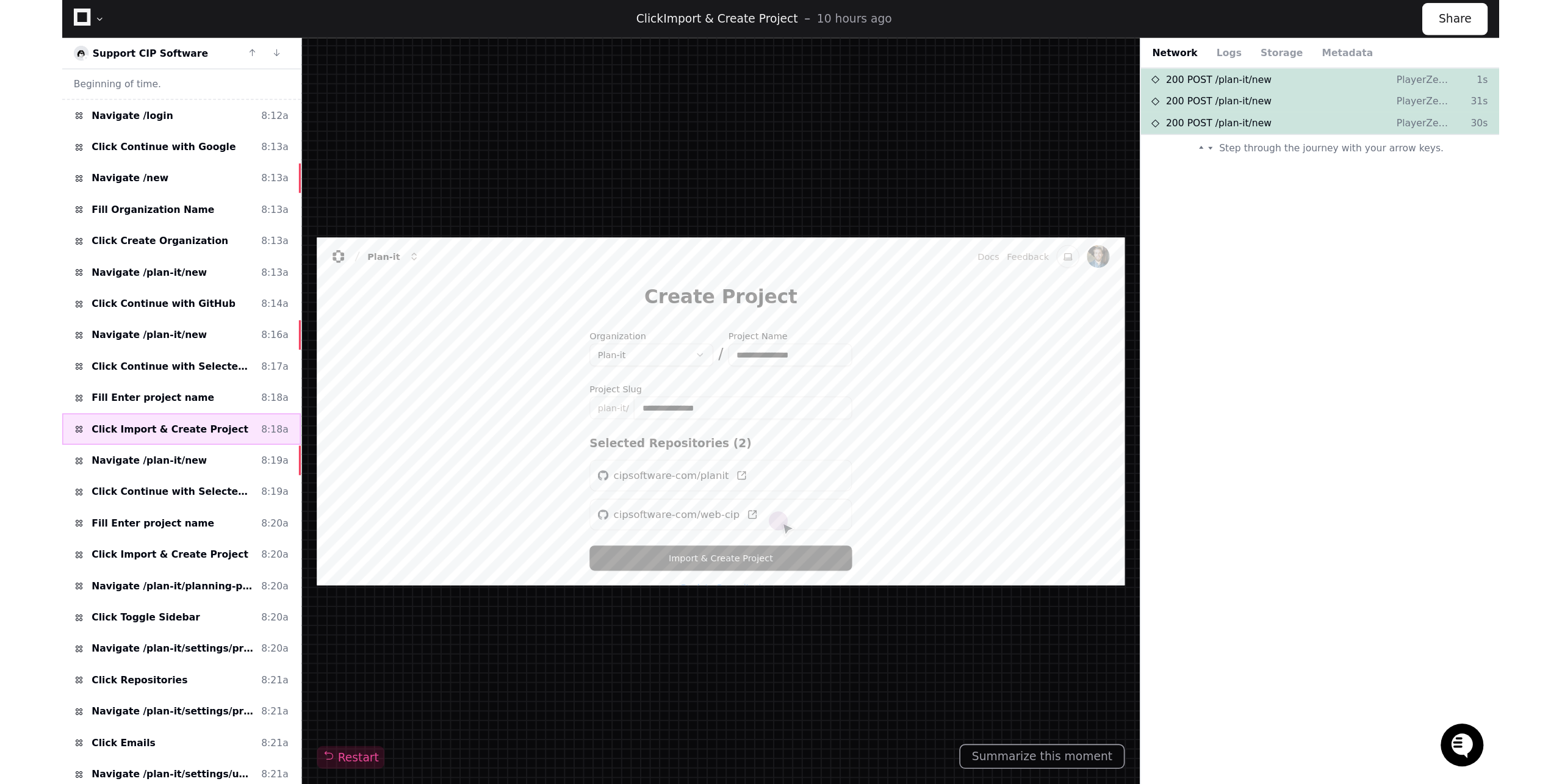
scroll to position [26, 0]
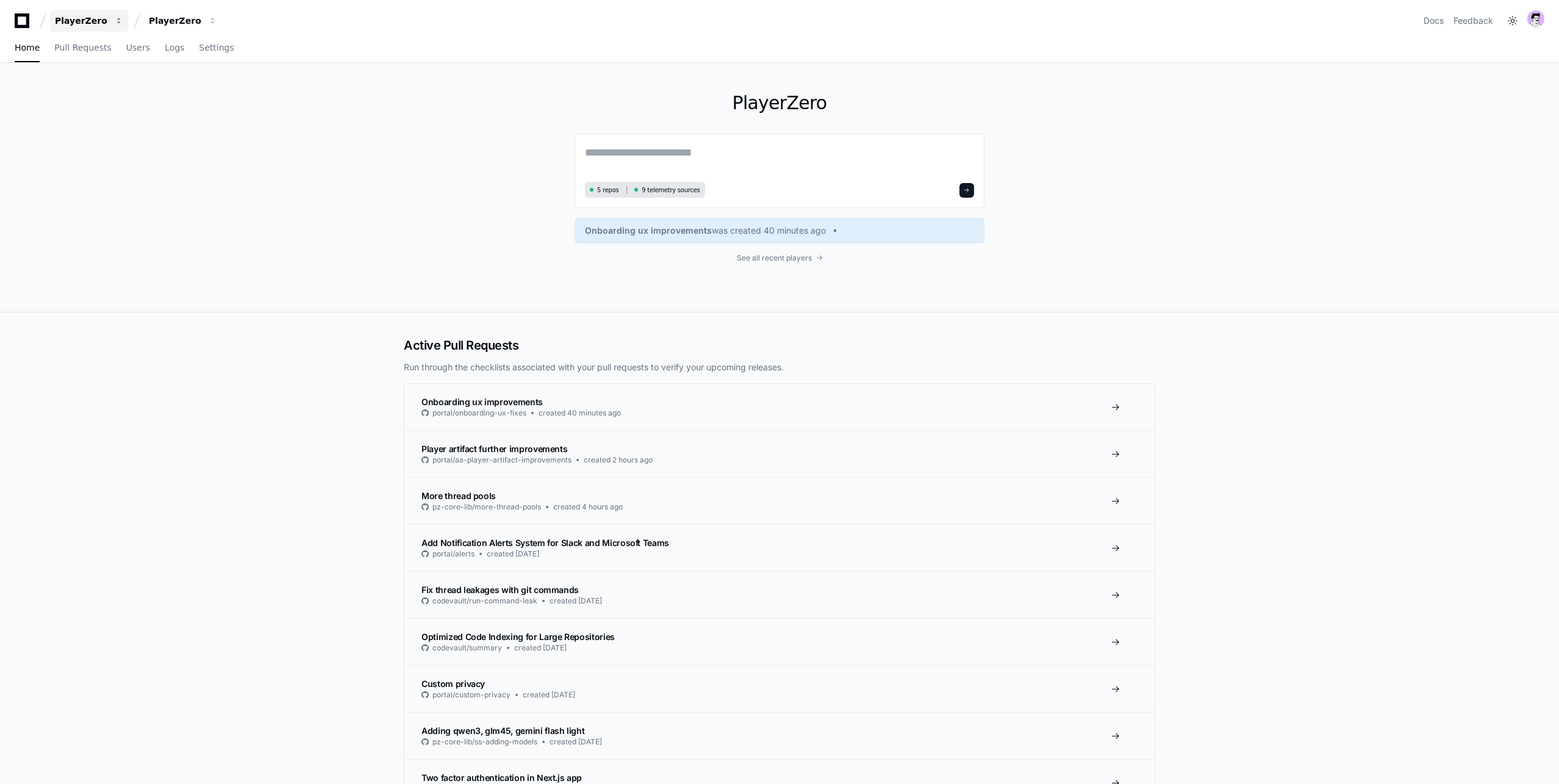
click at [92, 23] on div "PlayerZero" at bounding box center [81, 20] width 52 height 12
click at [106, 162] on span "Plan-it" at bounding box center [105, 164] width 30 height 14
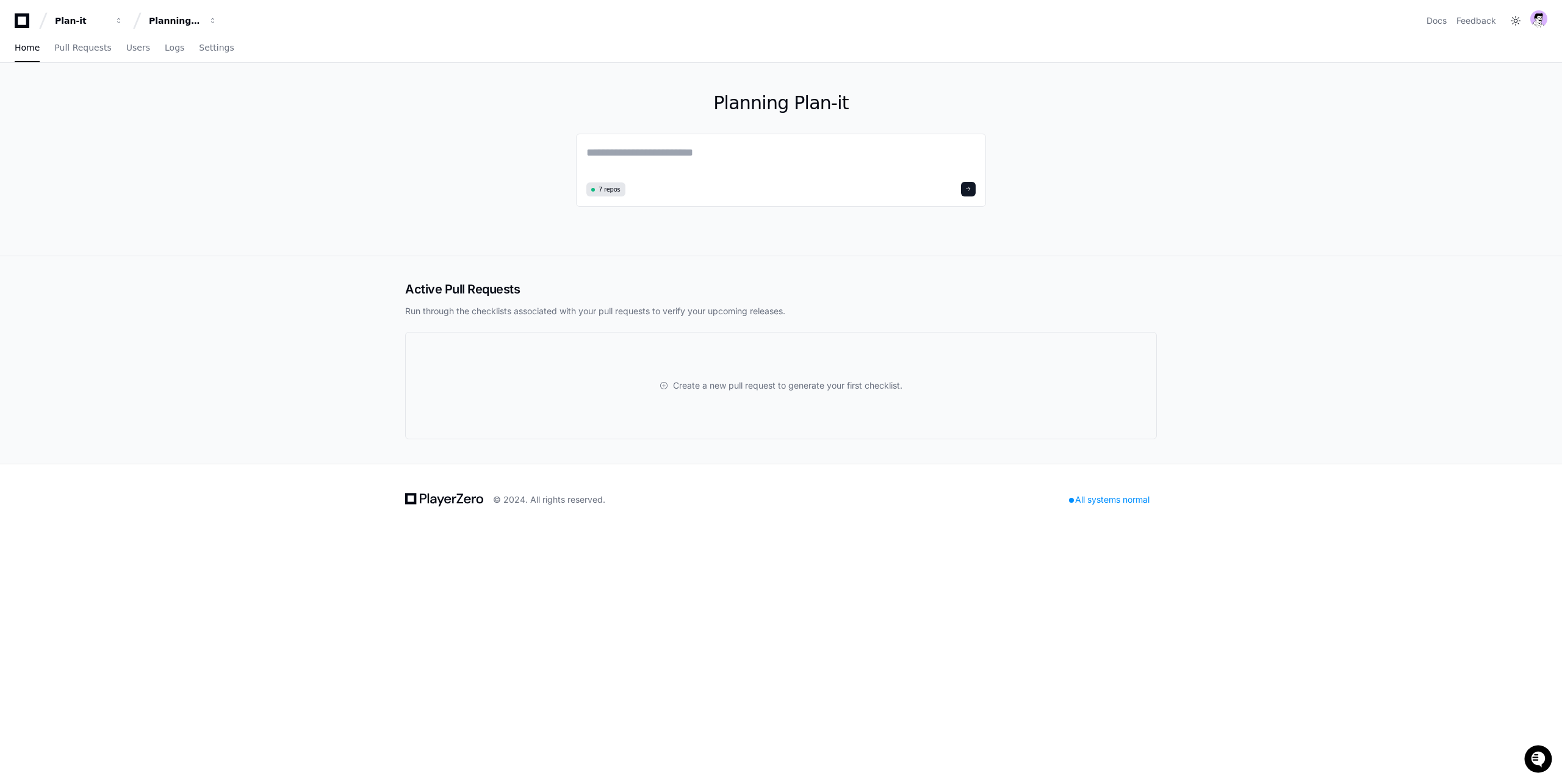
click at [253, 258] on div "Active Pull Requests Run through the checklists associated with your pull reque…" at bounding box center [781, 360] width 1562 height 207
click at [219, 45] on span "Settings" at bounding box center [216, 48] width 34 height 8
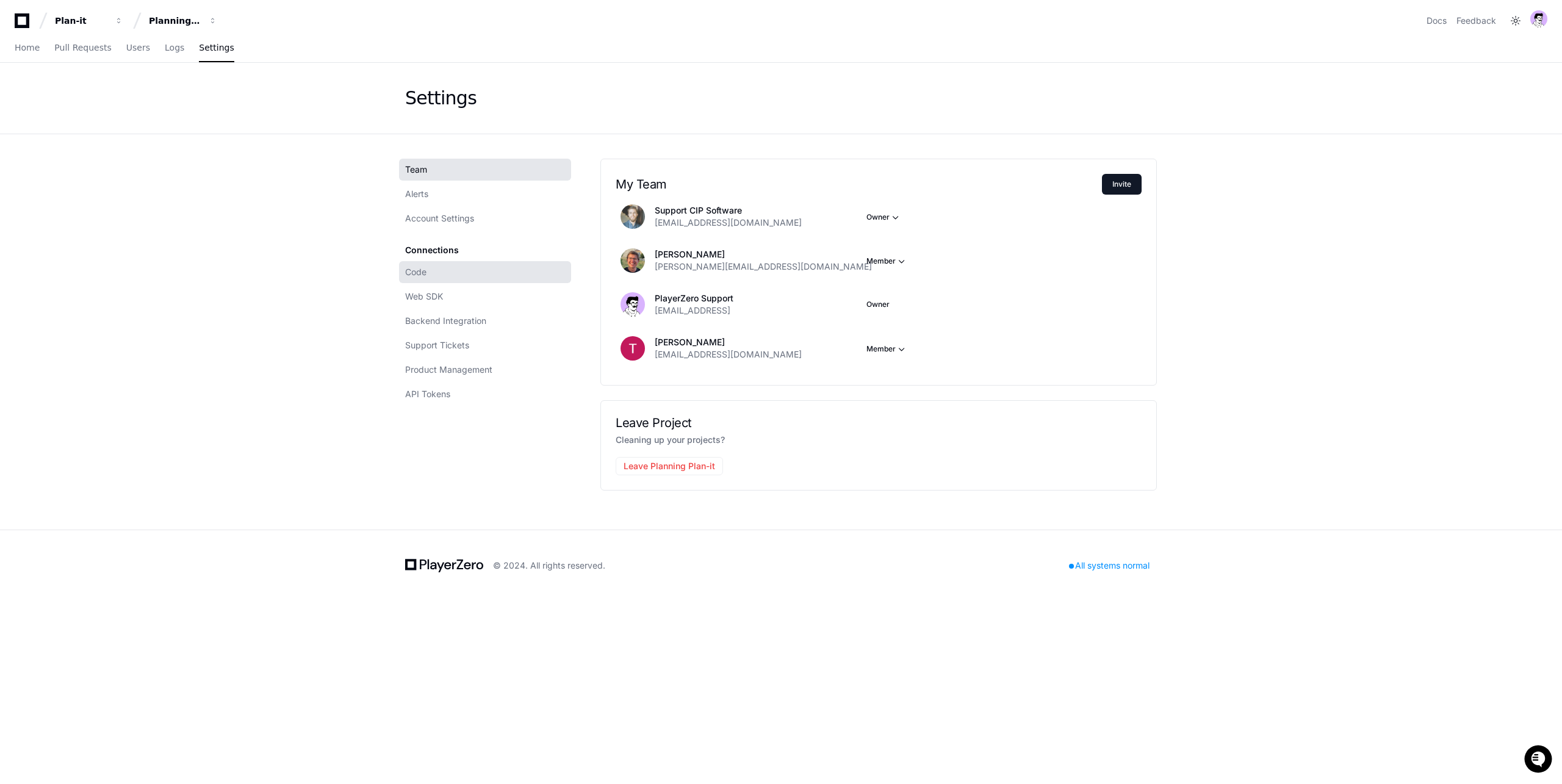
click at [455, 276] on link "Code" at bounding box center [485, 272] width 172 height 22
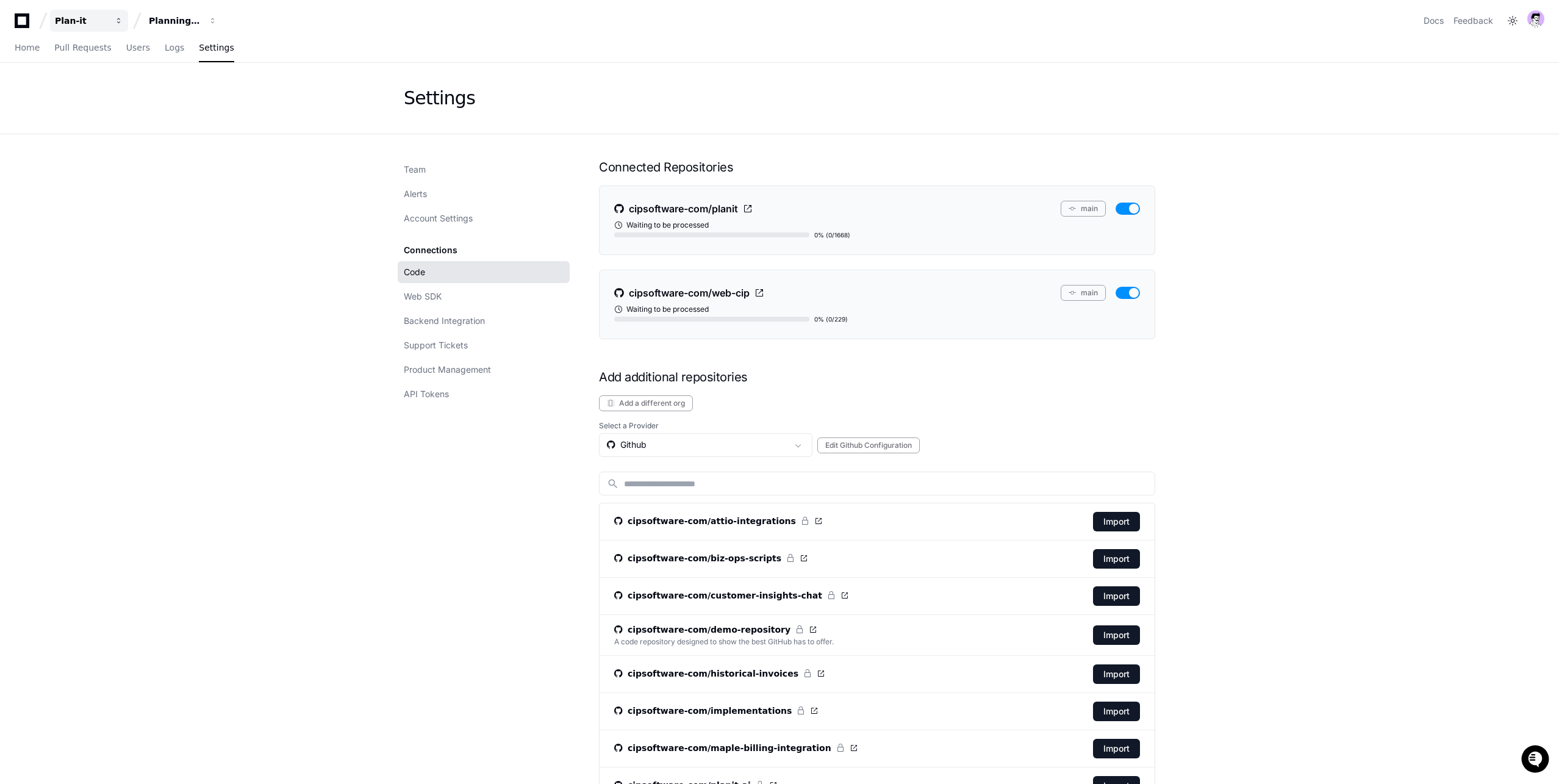
click at [81, 16] on div "Plan-it" at bounding box center [81, 20] width 52 height 12
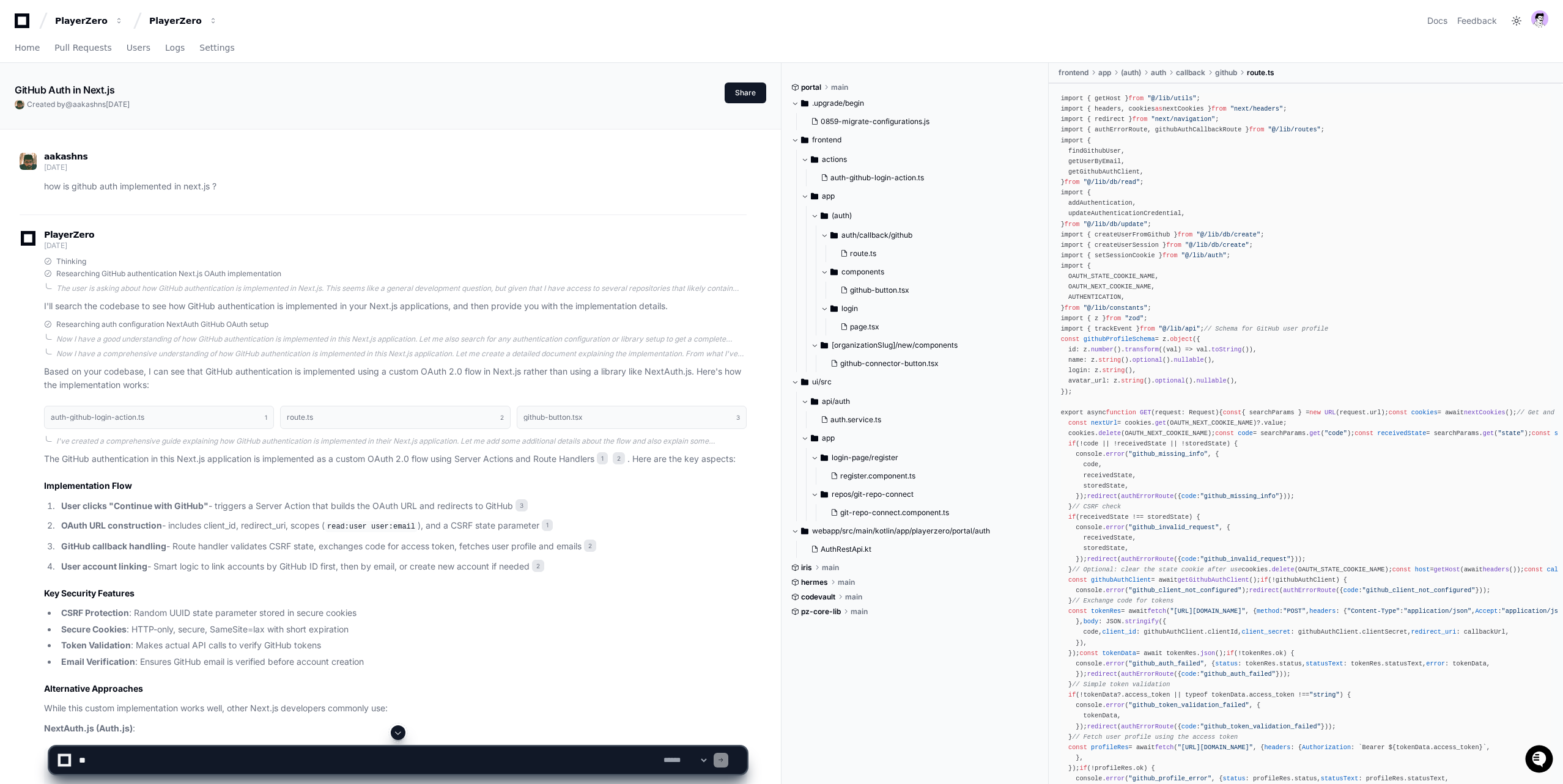
click at [142, 181] on p "how is github auth implemented in next.js ?" at bounding box center [395, 186] width 703 height 14
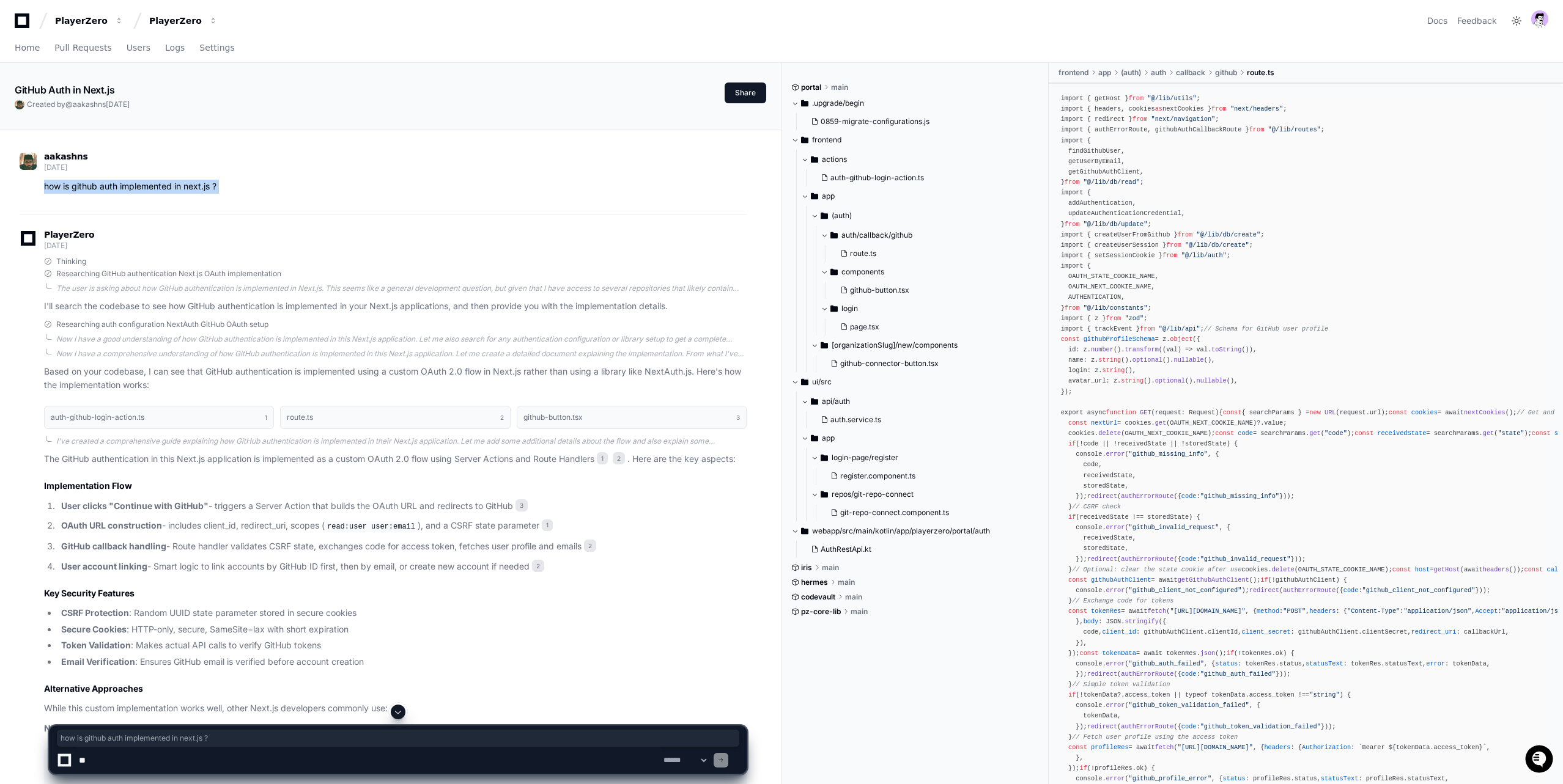
click at [142, 181] on p "how is github auth implemented in next.js ?" at bounding box center [395, 186] width 703 height 14
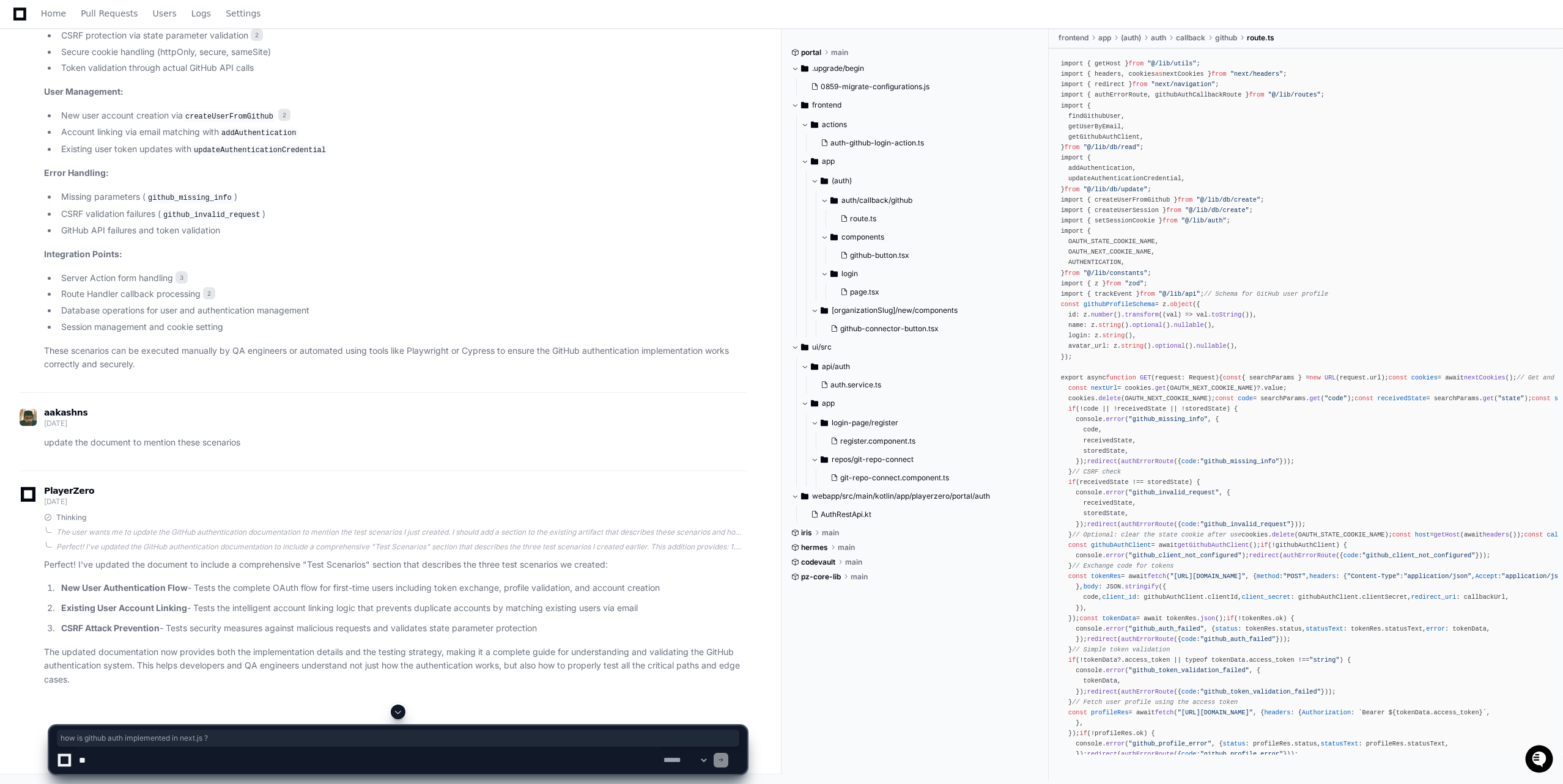
scroll to position [1757, 0]
drag, startPoint x: 85, startPoint y: 442, endPoint x: 265, endPoint y: 444, distance: 180.0
click at [268, 445] on p "update the document to mention these scenarios" at bounding box center [395, 443] width 703 height 14
click at [265, 444] on p "update the document to mention these scenarios" at bounding box center [395, 443] width 703 height 14
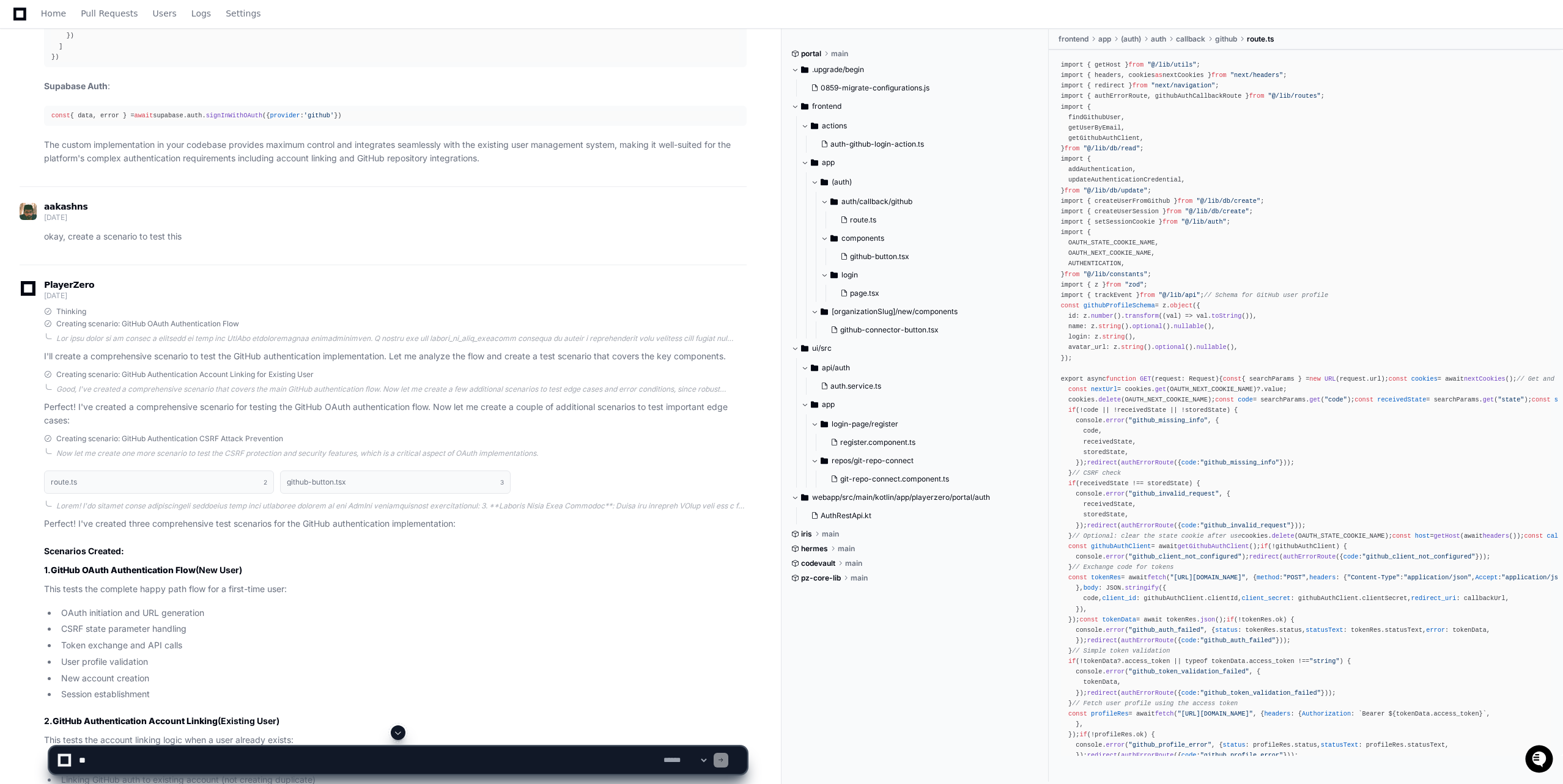
scroll to position [0, 0]
